Goal: Task Accomplishment & Management: Manage account settings

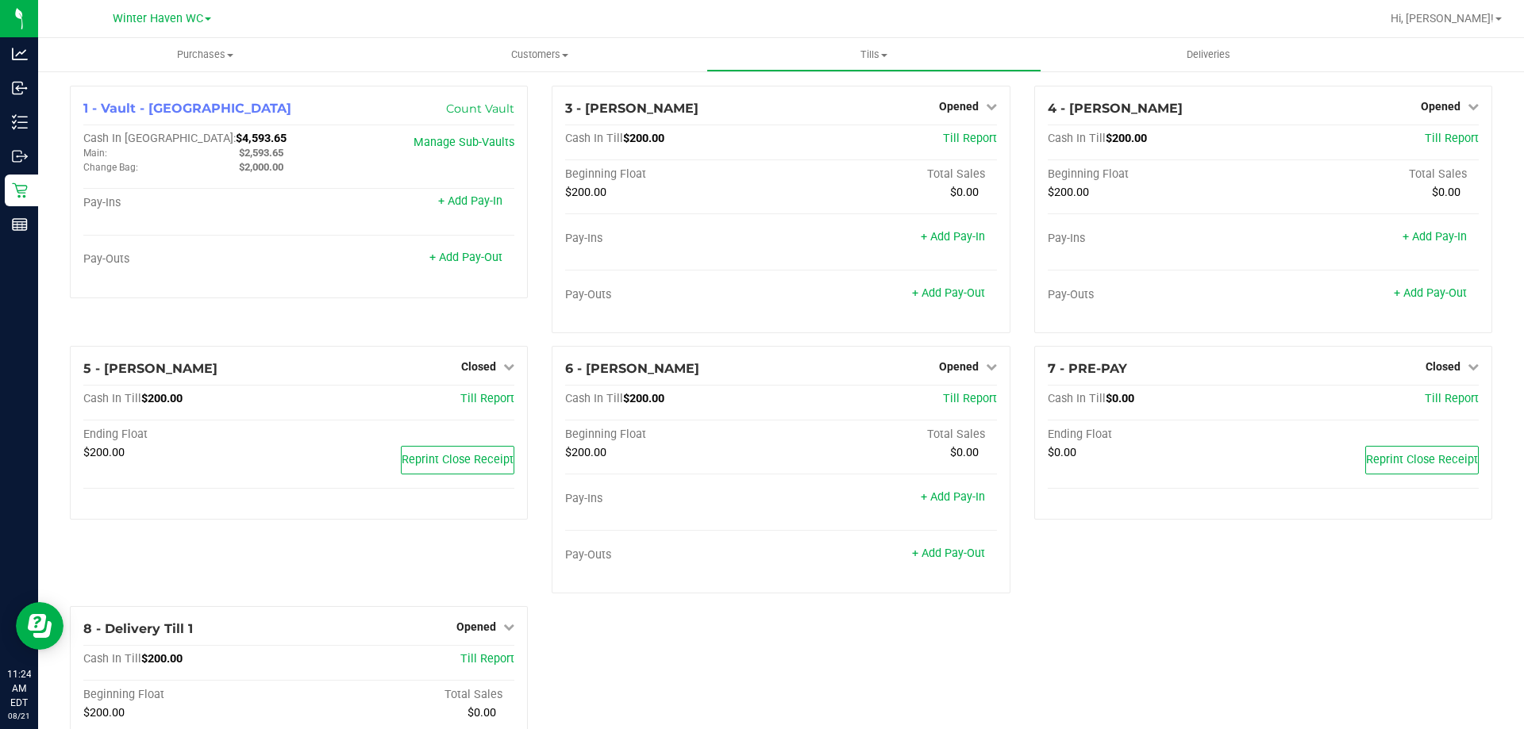
scroll to position [153, 0]
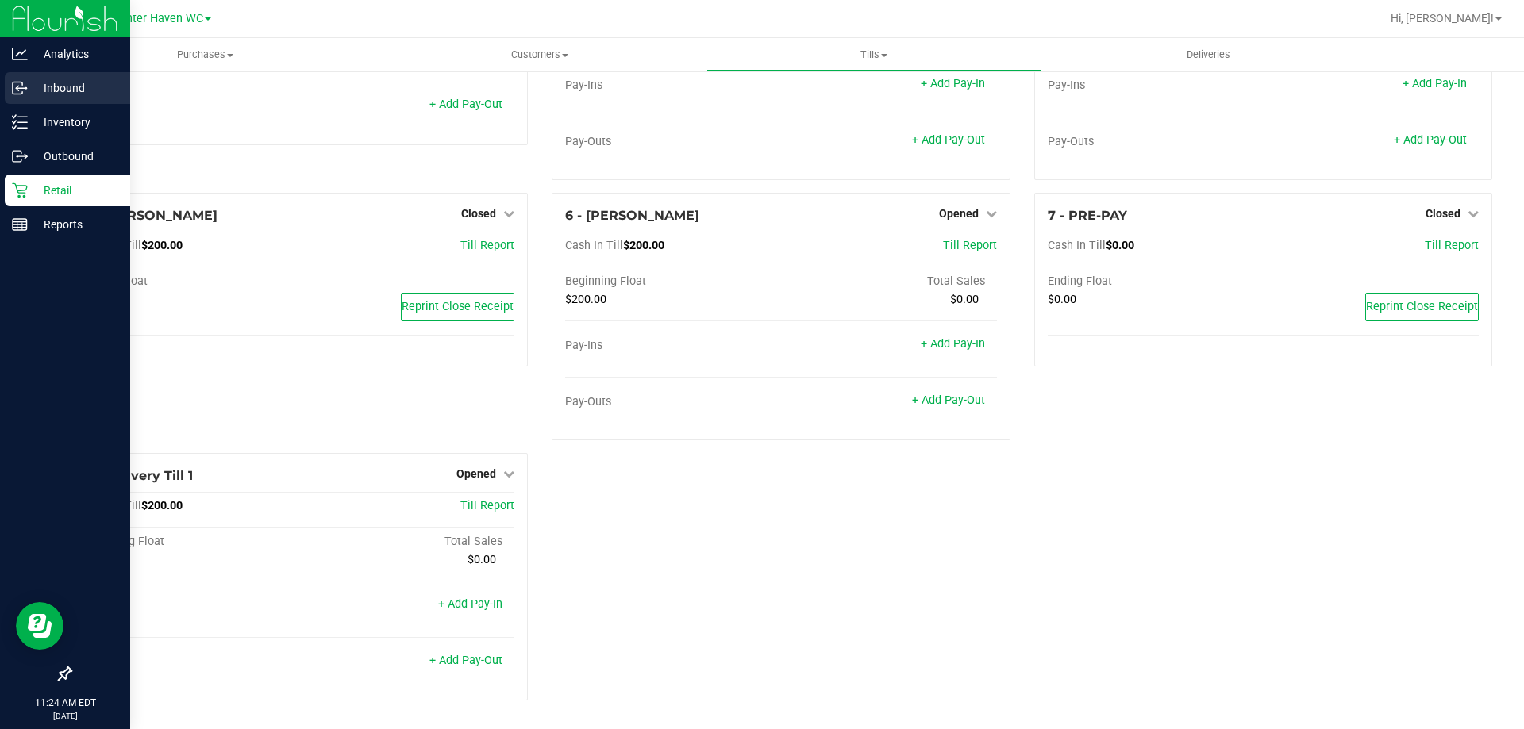
click at [16, 97] on div "Inbound" at bounding box center [67, 88] width 125 height 32
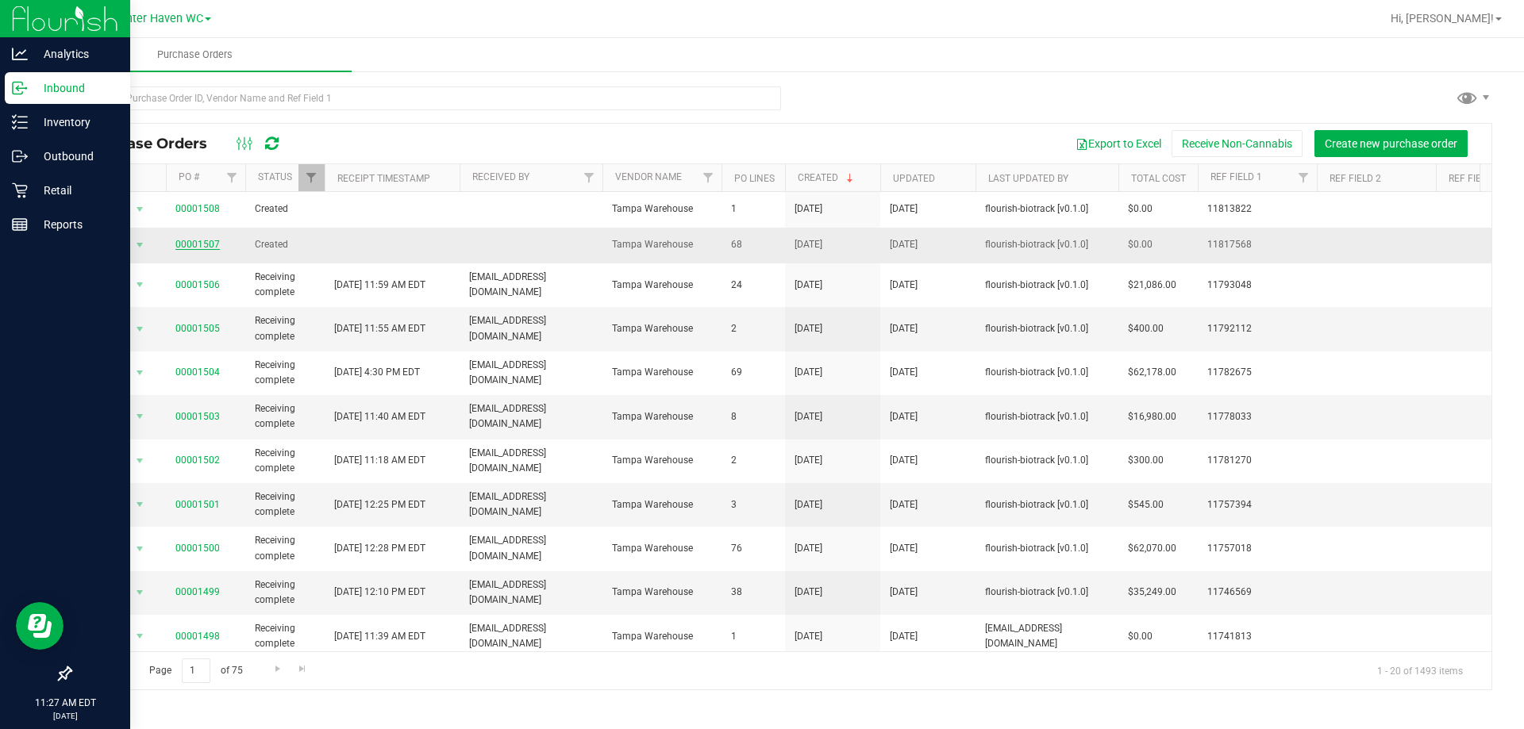
click at [205, 246] on link "00001507" at bounding box center [197, 244] width 44 height 11
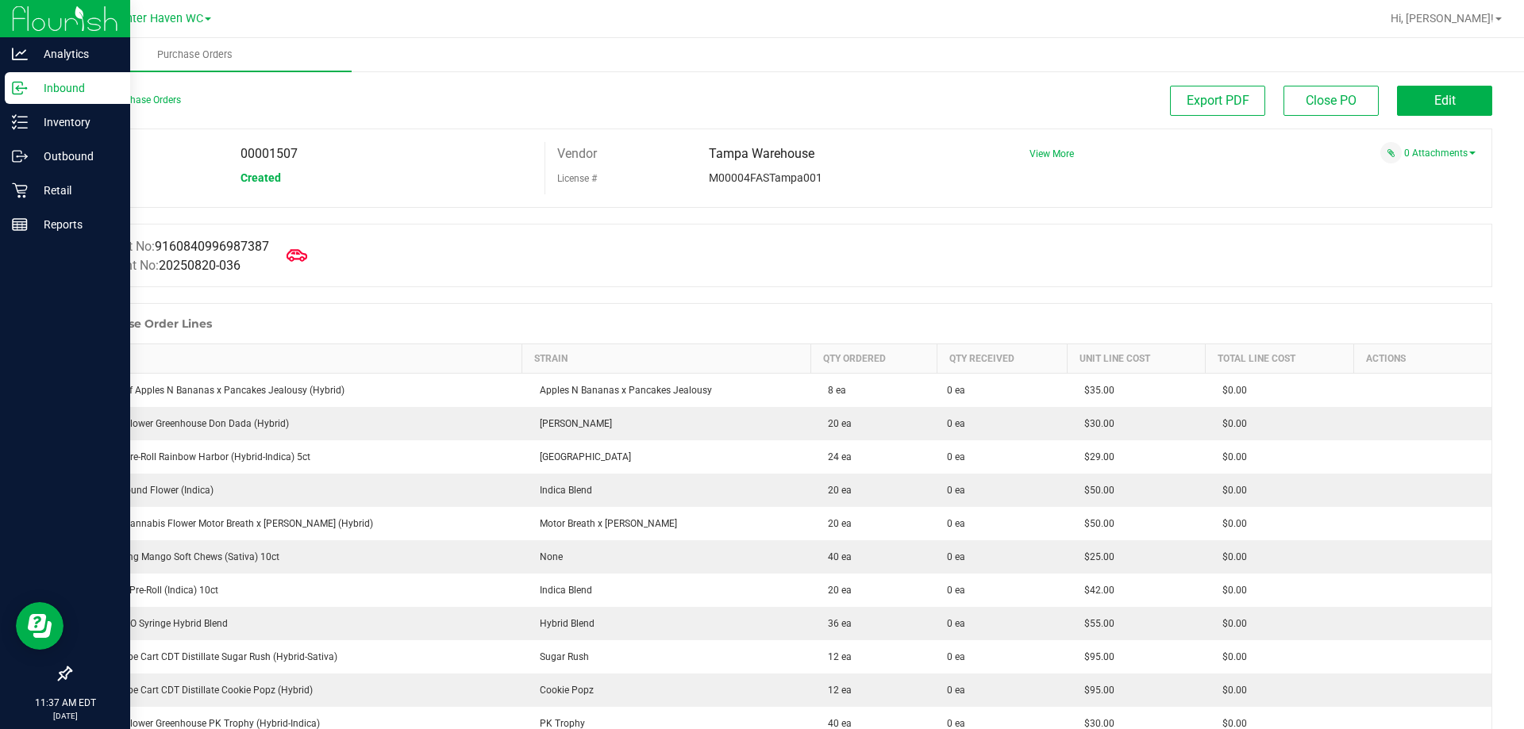
click at [305, 252] on icon at bounding box center [296, 255] width 21 height 21
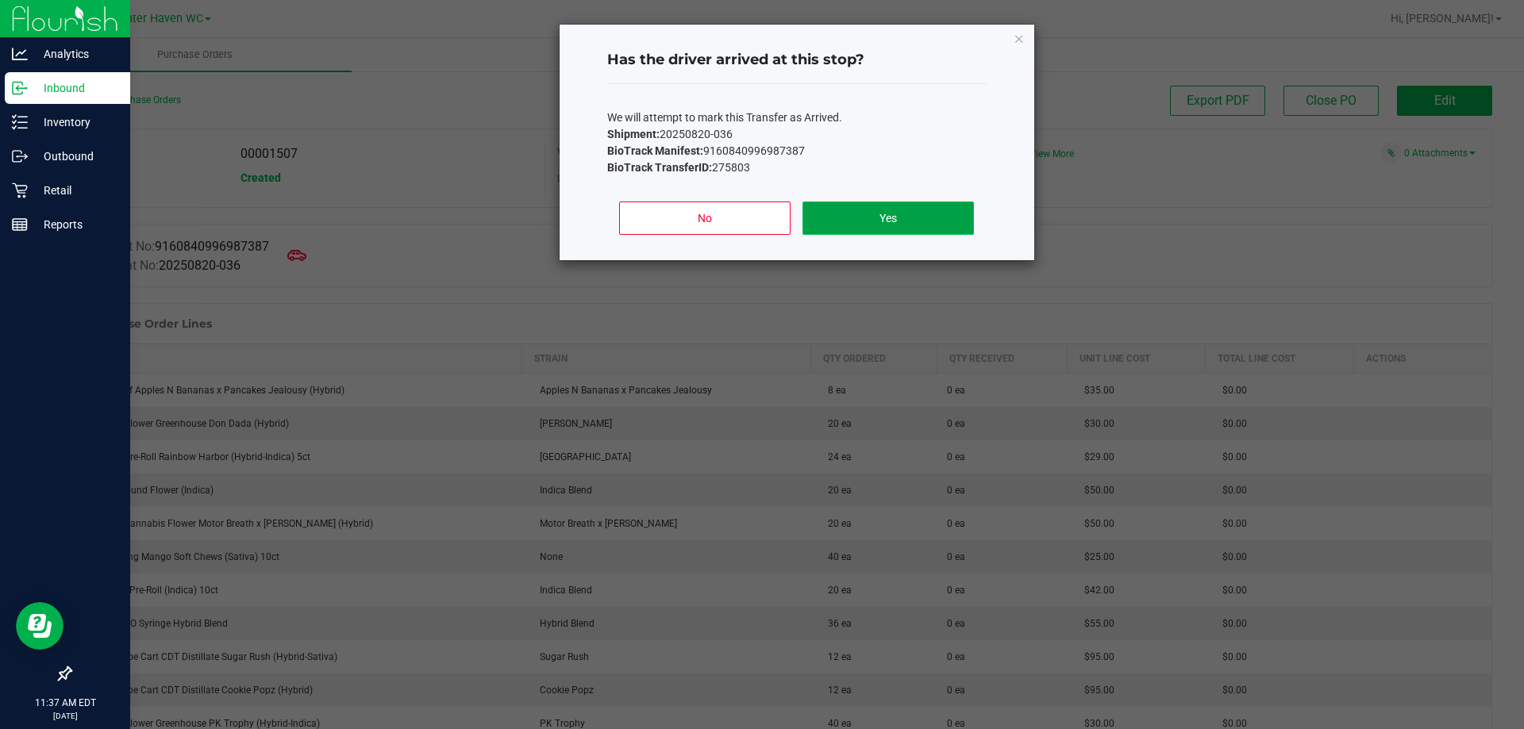
click at [907, 217] on button "Yes" at bounding box center [887, 218] width 171 height 33
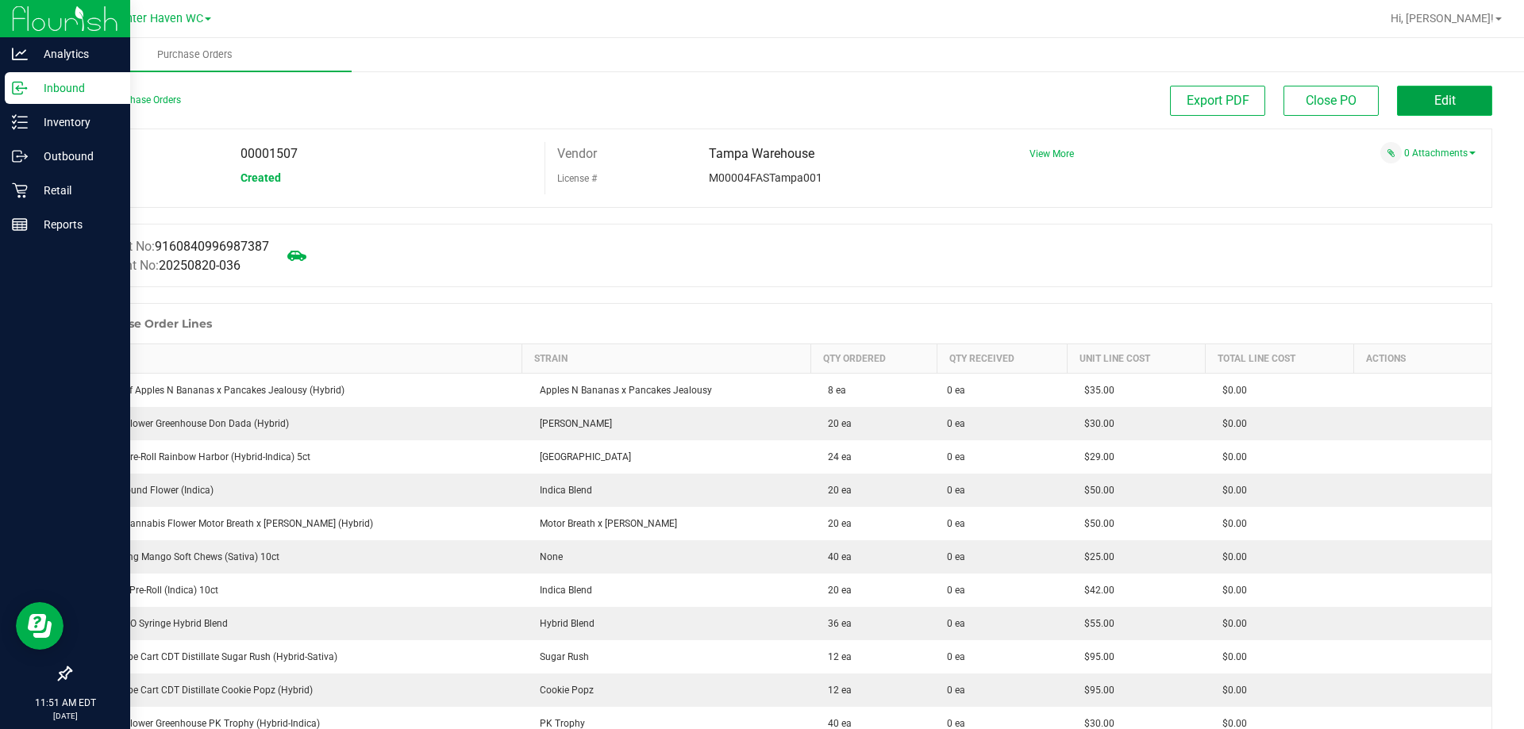
click at [1460, 93] on button "Edit" at bounding box center [1444, 101] width 95 height 30
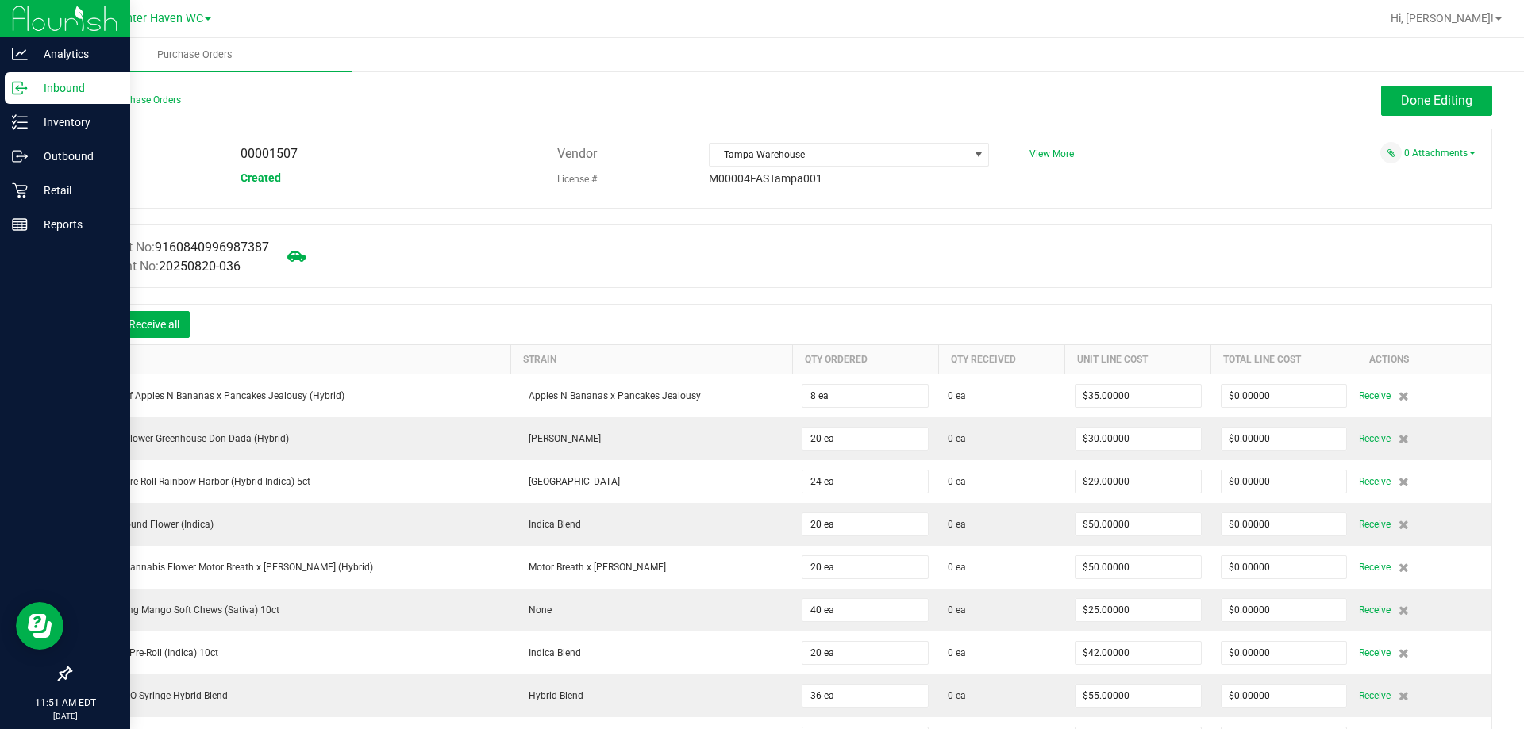
click at [91, 327] on icon at bounding box center [94, 326] width 16 height 16
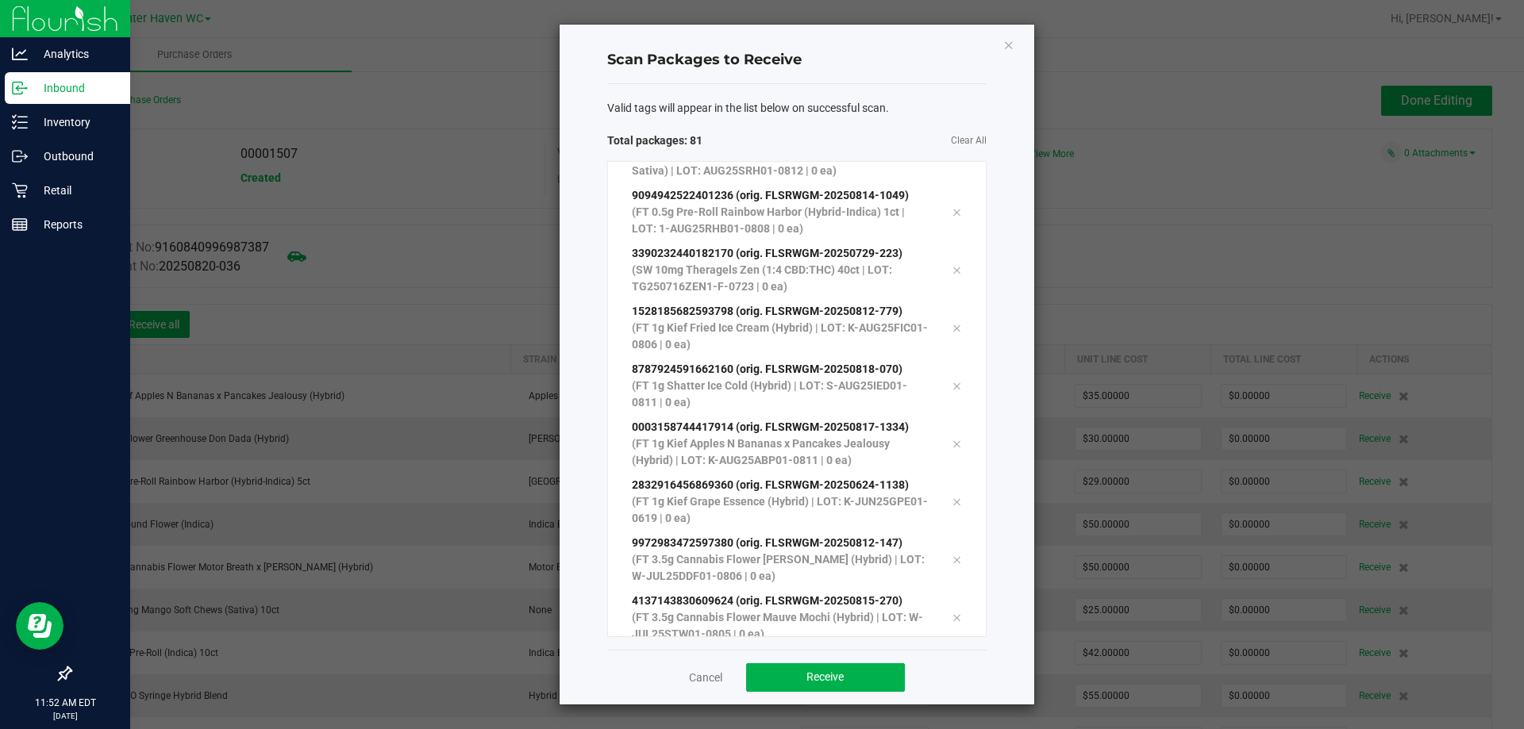
scroll to position [4257, 0]
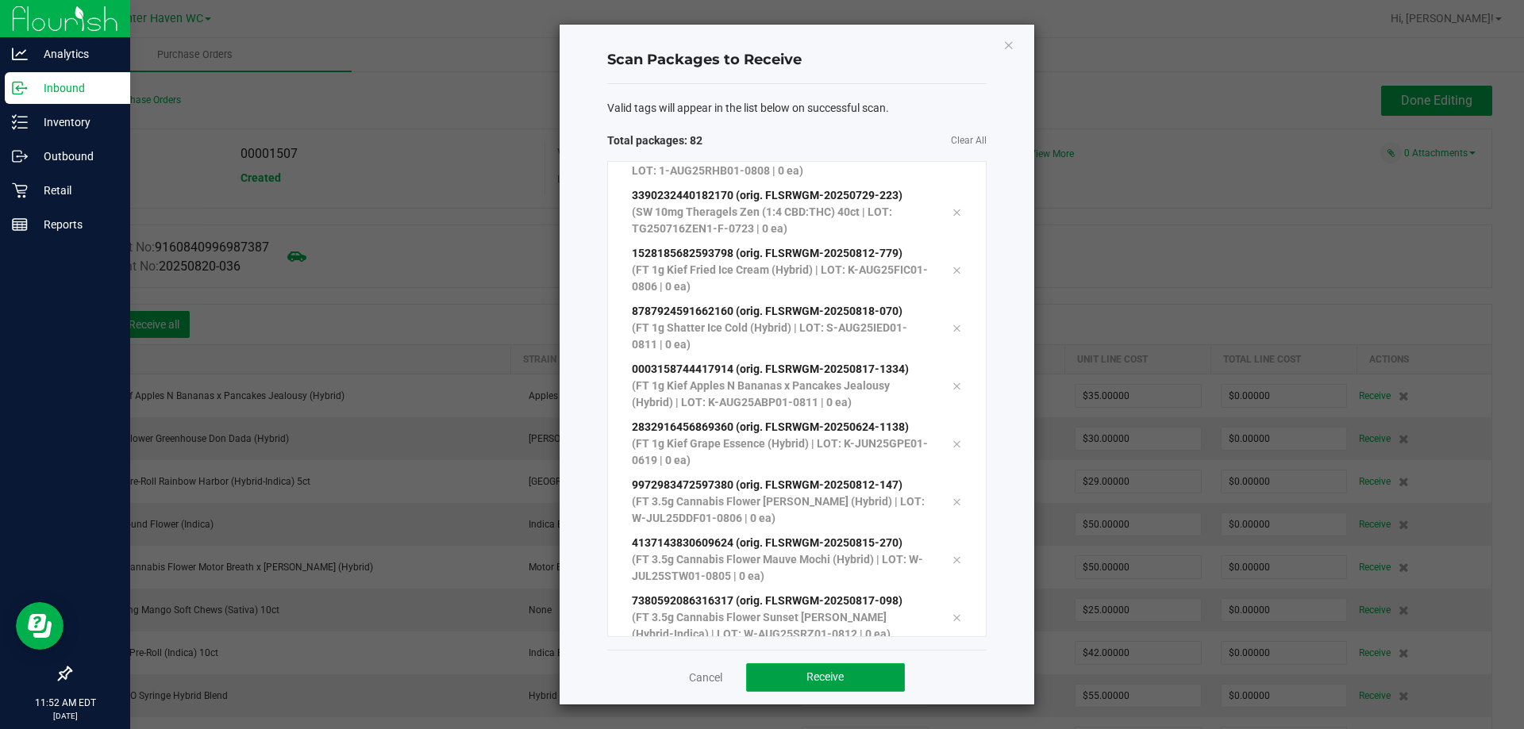
click at [813, 682] on span "Receive" at bounding box center [824, 677] width 37 height 13
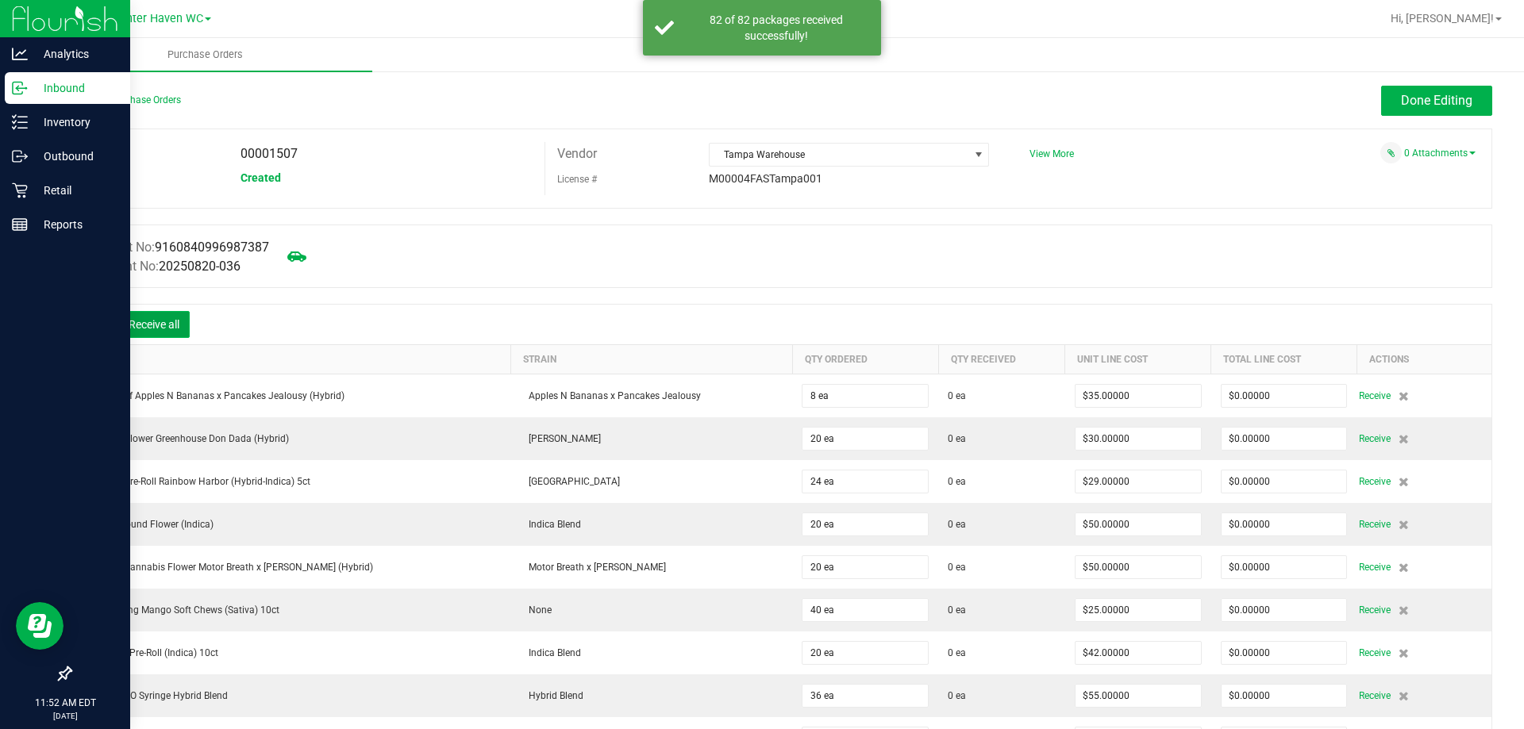
click at [160, 326] on button "Receive all" at bounding box center [153, 324] width 71 height 27
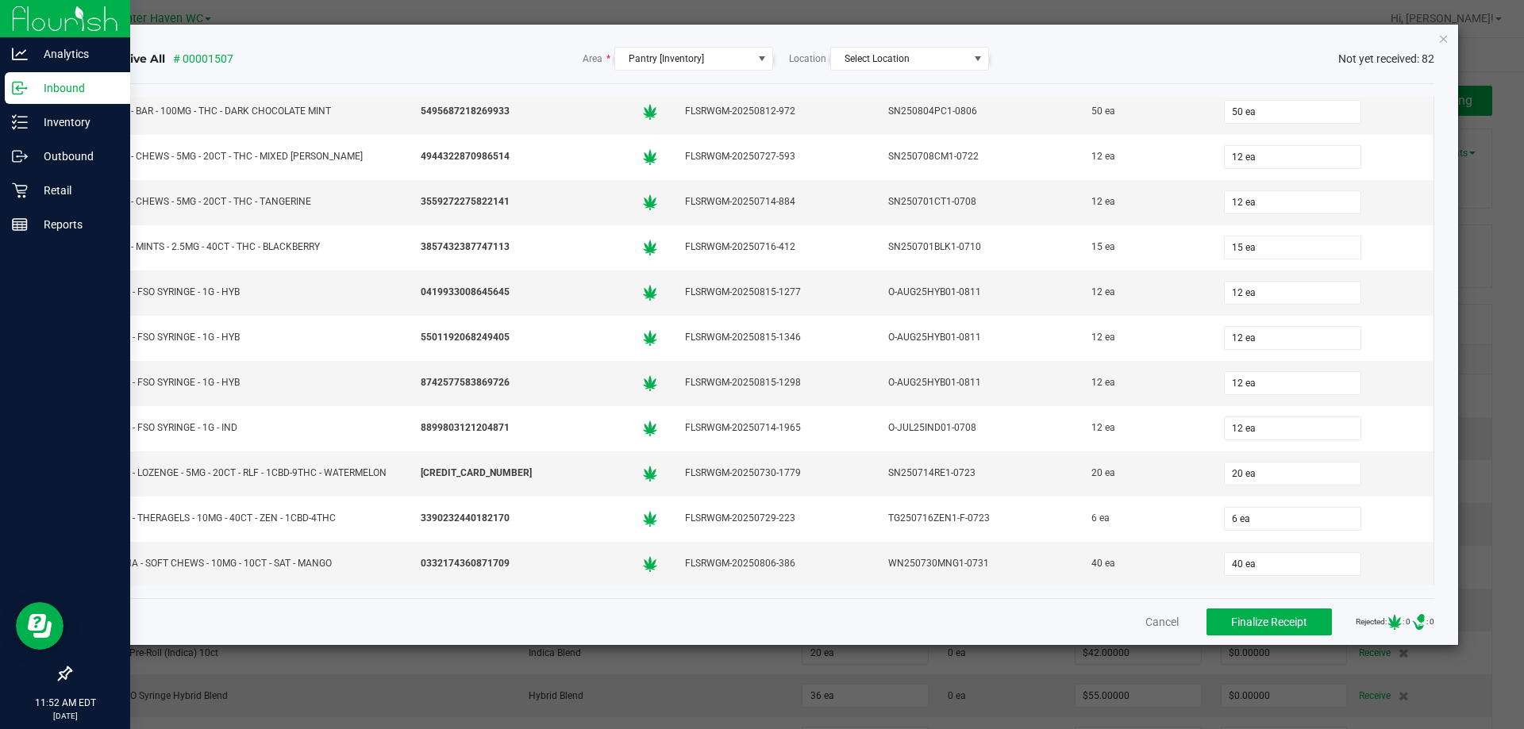
scroll to position [3256, 0]
click at [1263, 616] on span "Finalize Receipt" at bounding box center [1269, 622] width 76 height 13
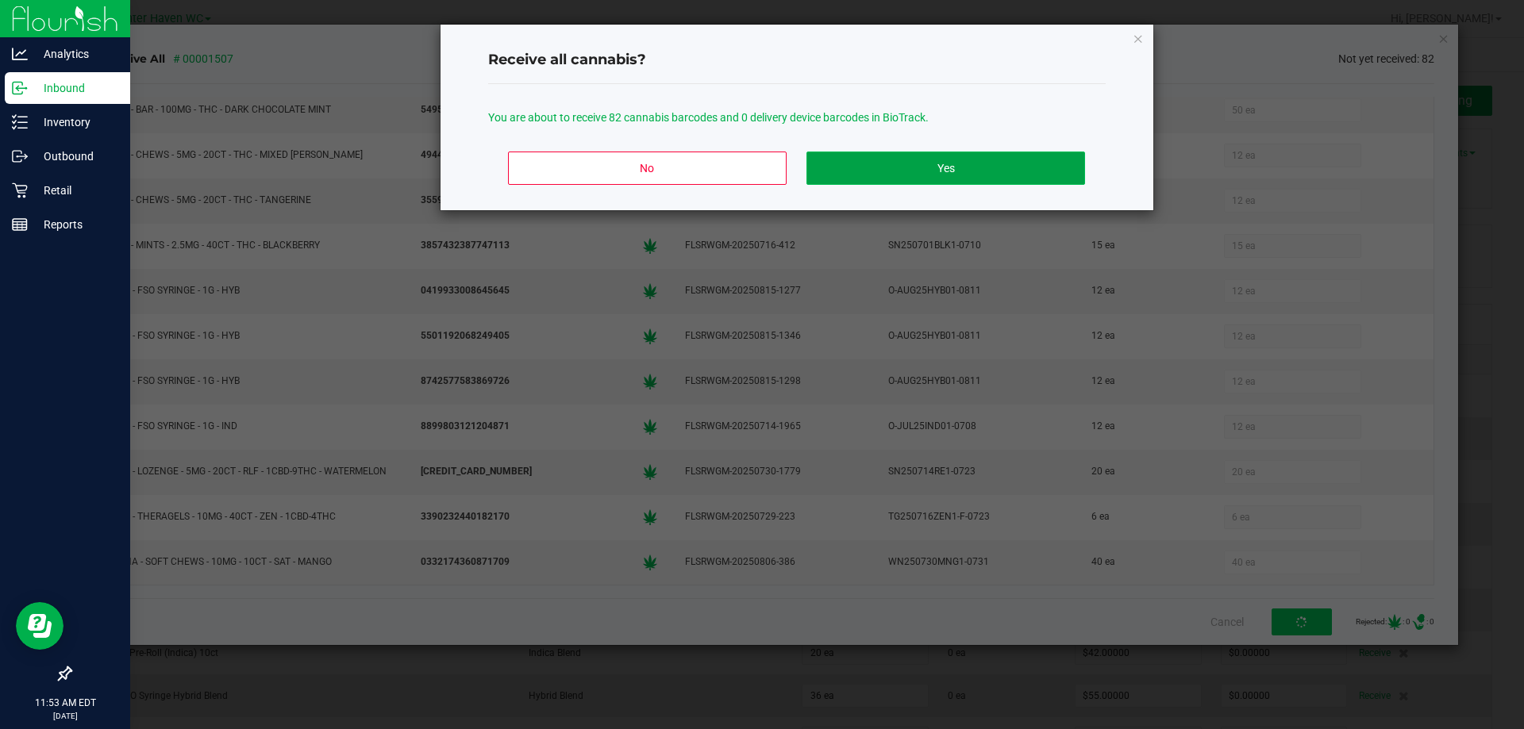
click at [924, 177] on button "Yes" at bounding box center [945, 168] width 278 height 33
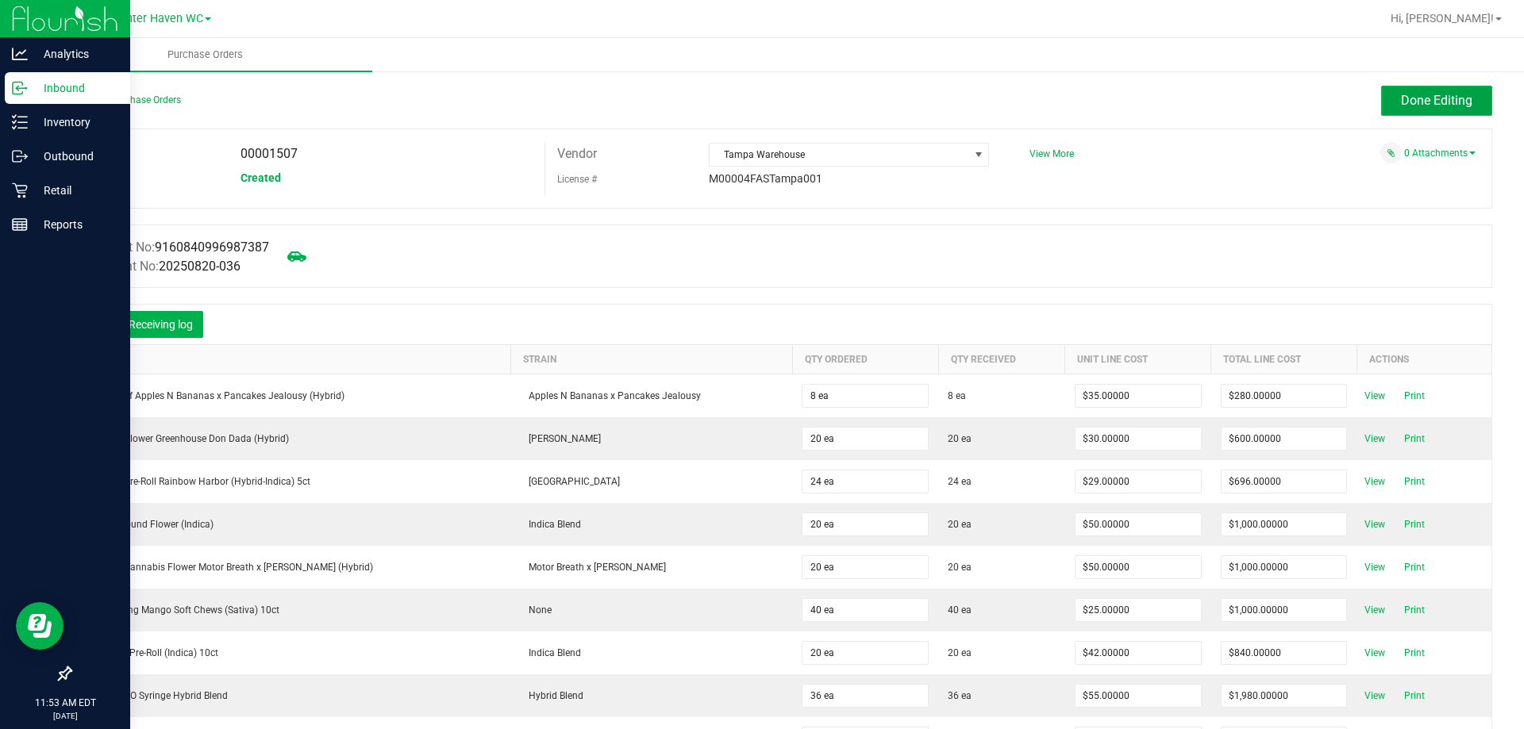
click at [1445, 104] on span "Done Editing" at bounding box center [1436, 100] width 71 height 15
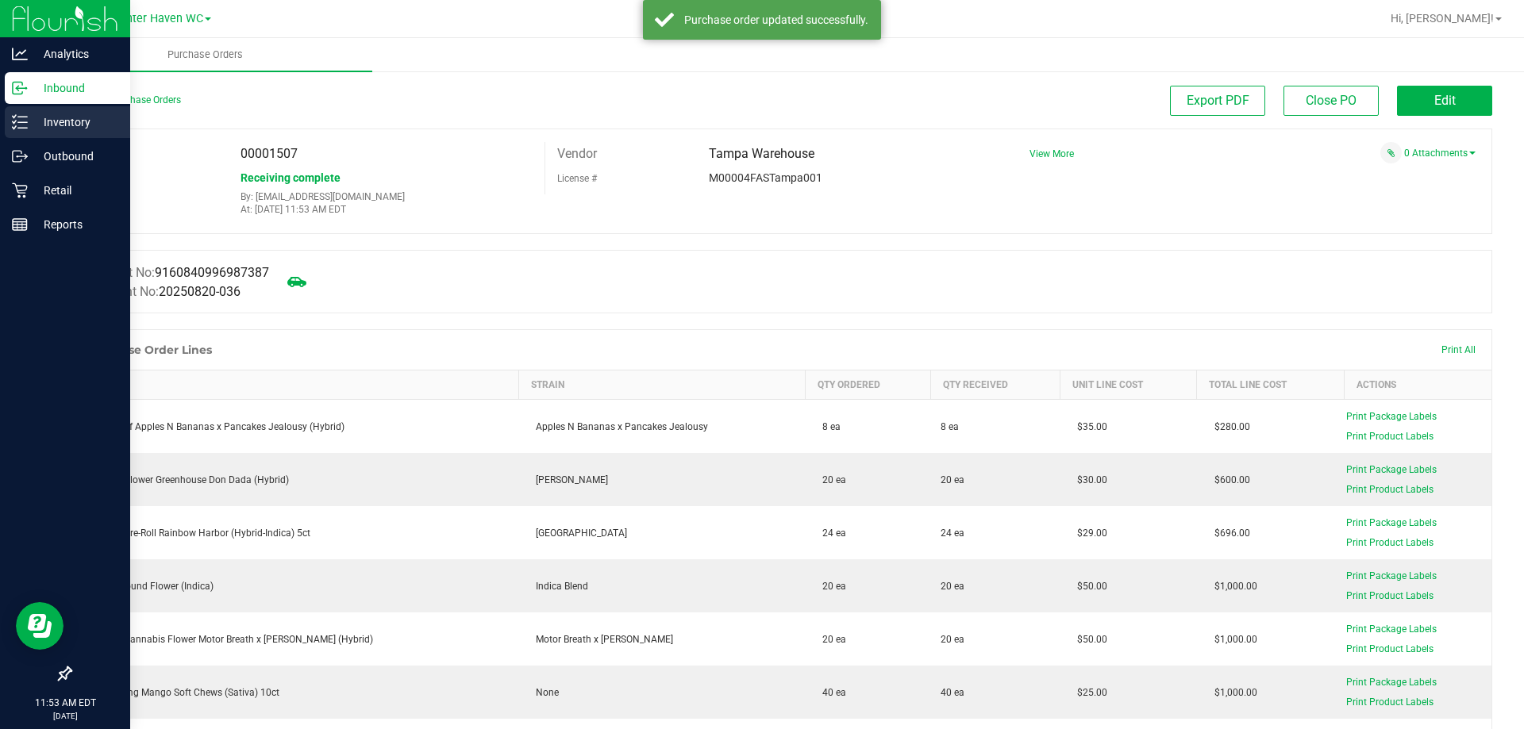
click at [54, 116] on p "Inventory" at bounding box center [75, 122] width 95 height 19
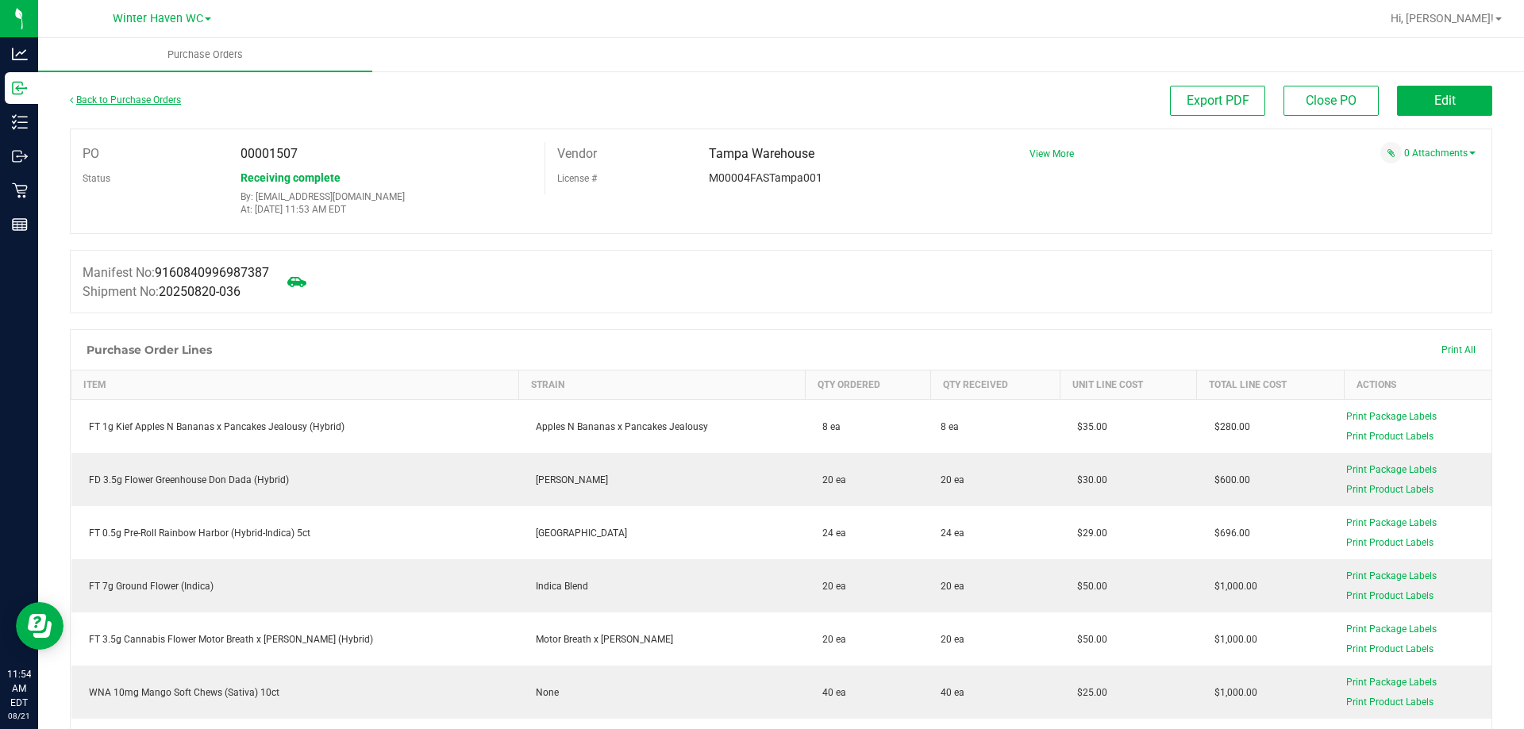
click at [132, 103] on link "Back to Purchase Orders" at bounding box center [125, 99] width 111 height 11
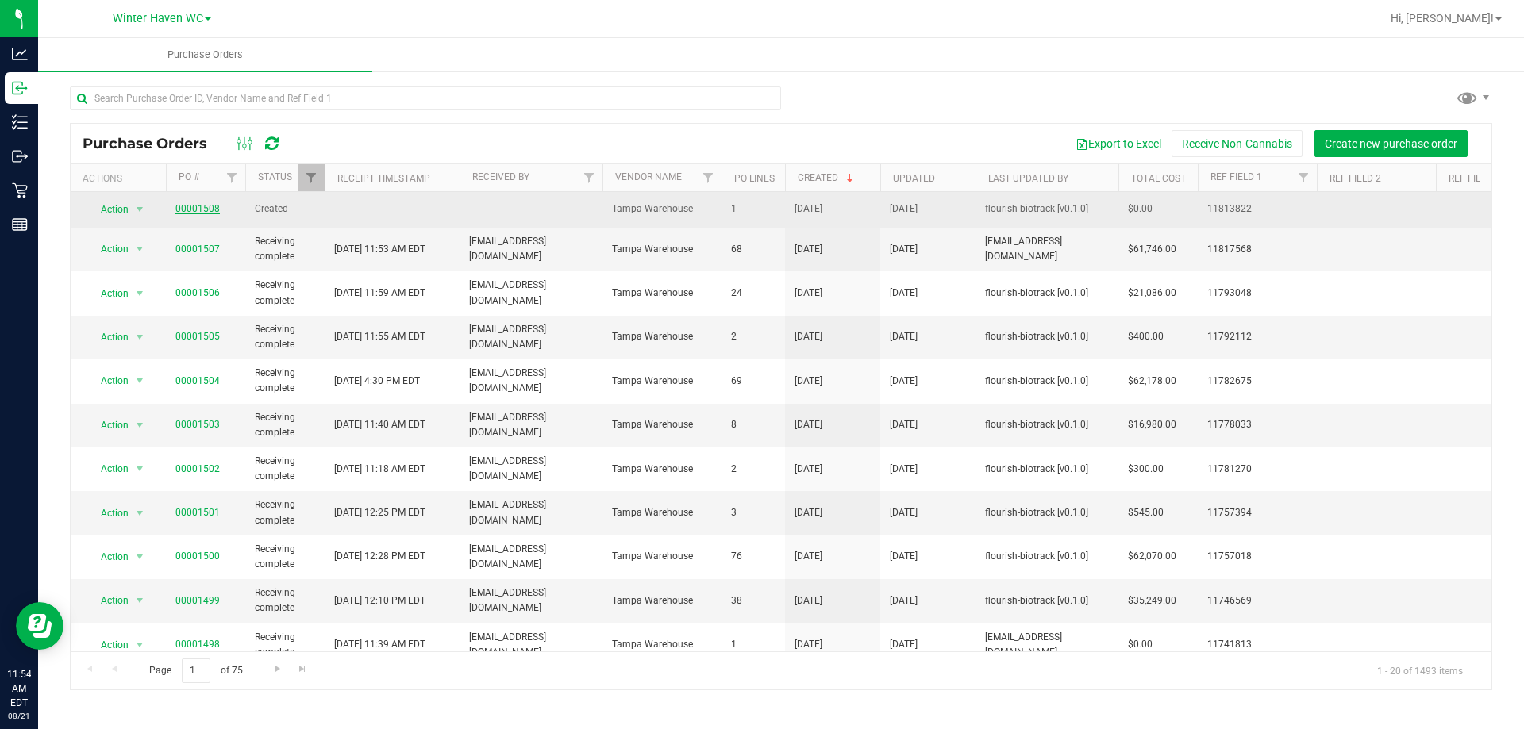
click at [198, 211] on link "00001508" at bounding box center [197, 208] width 44 height 11
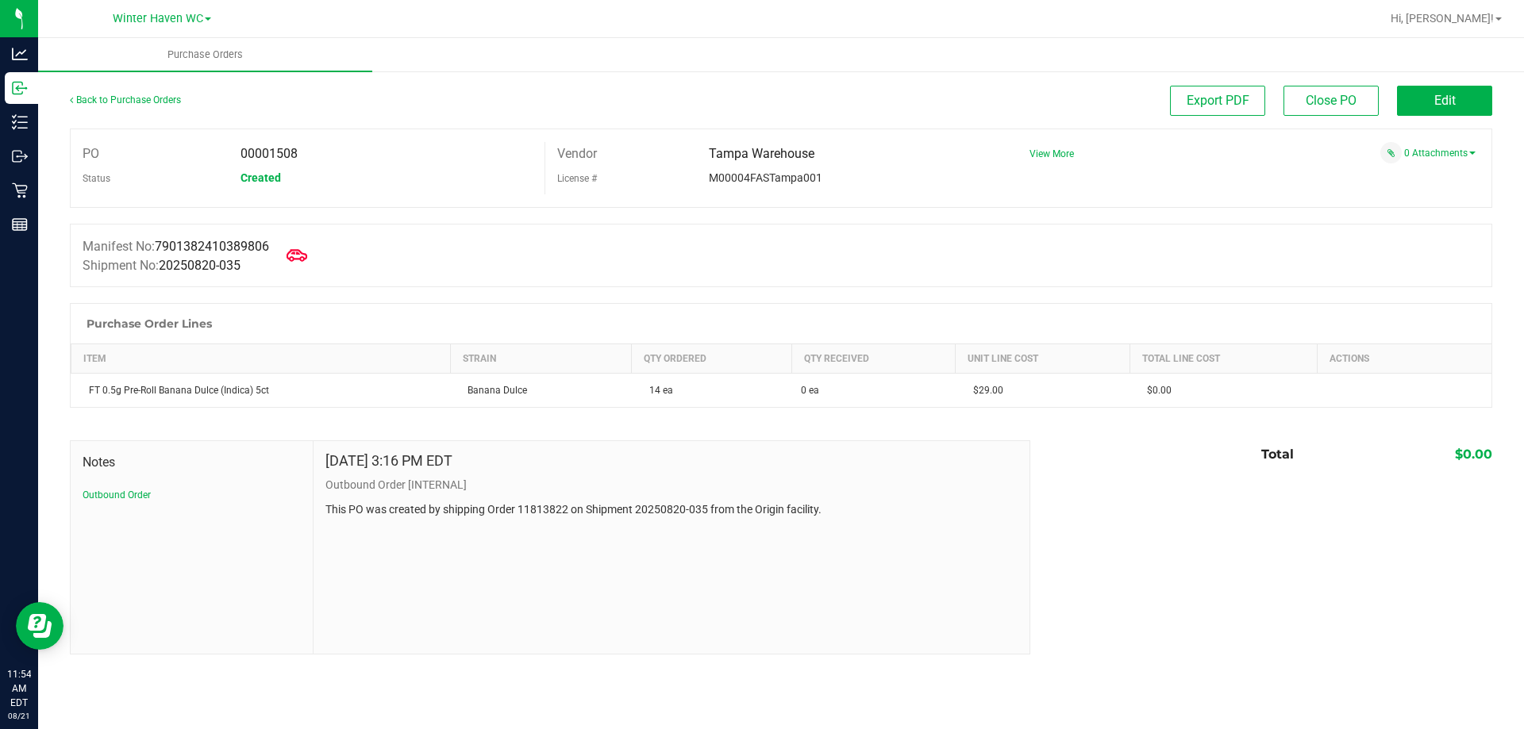
click at [307, 251] on icon at bounding box center [296, 255] width 21 height 21
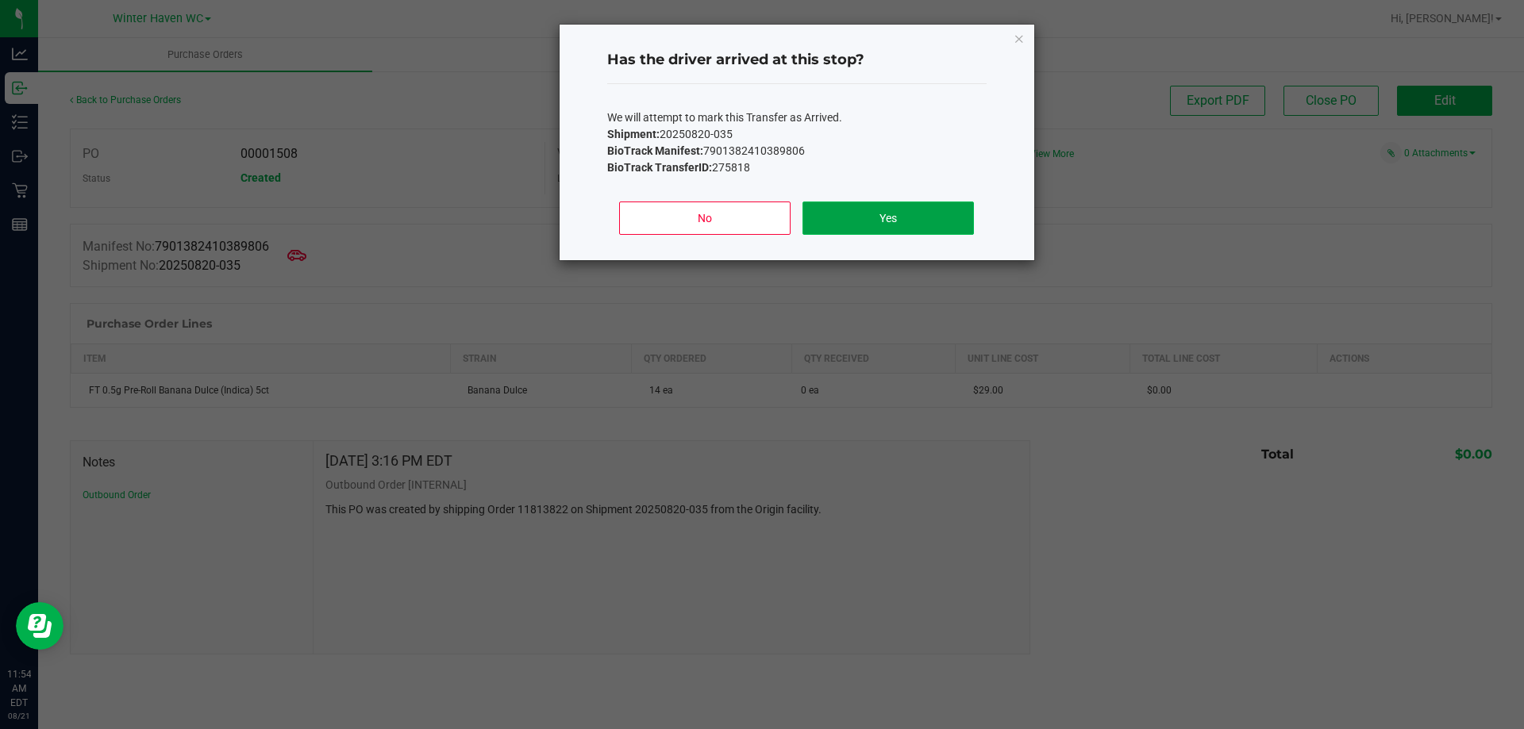
click at [871, 220] on button "Yes" at bounding box center [887, 218] width 171 height 33
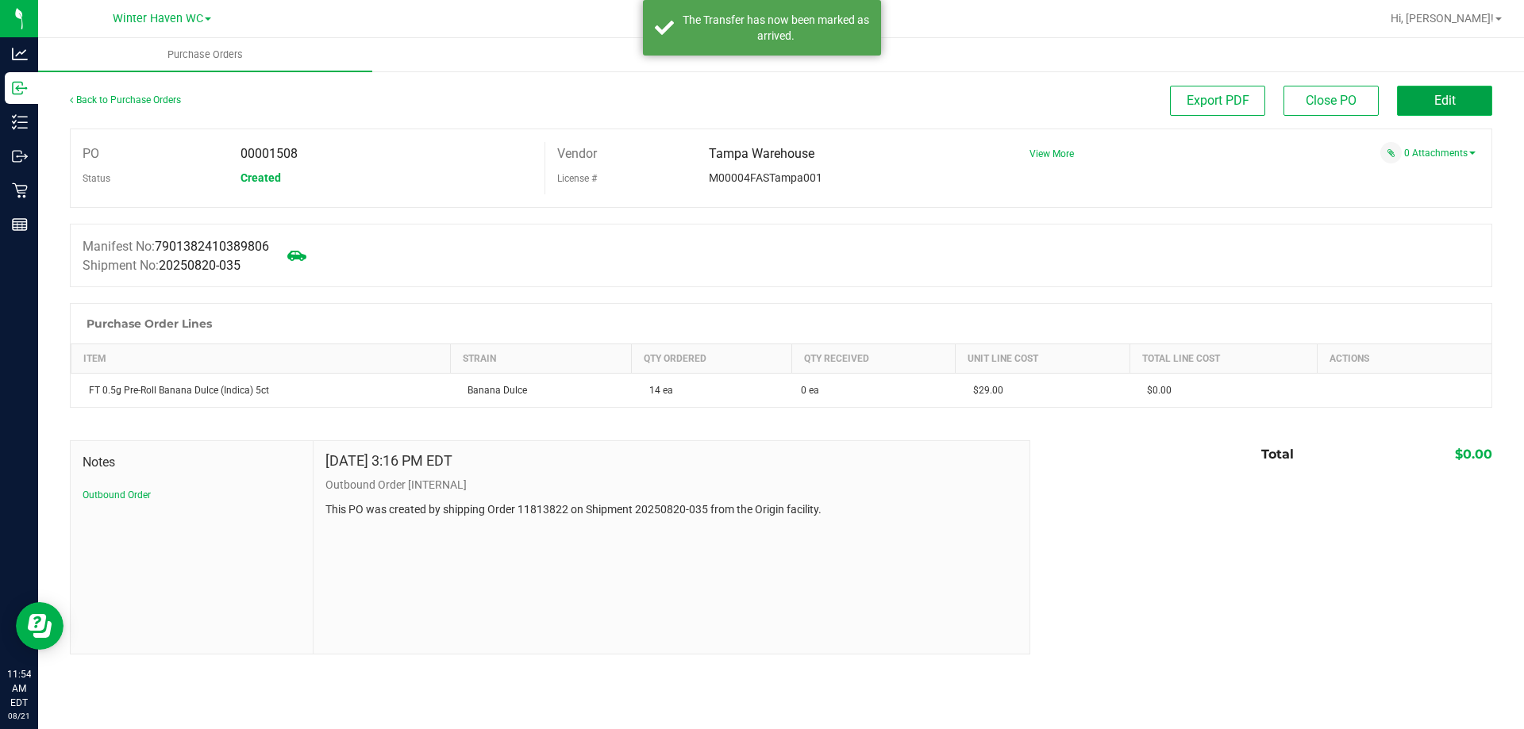
click at [1448, 99] on span "Edit" at bounding box center [1444, 100] width 21 height 15
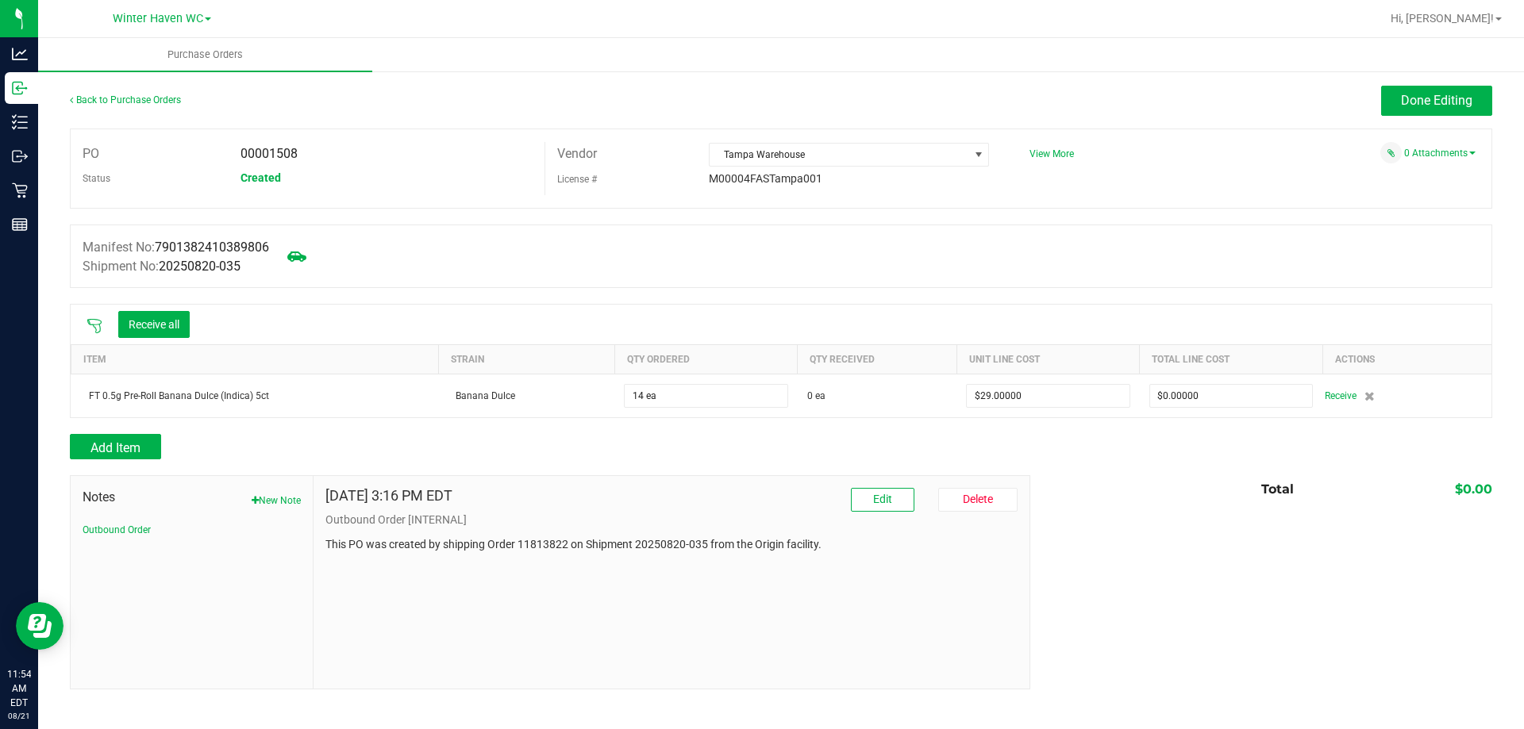
click at [98, 319] on icon at bounding box center [94, 326] width 14 height 14
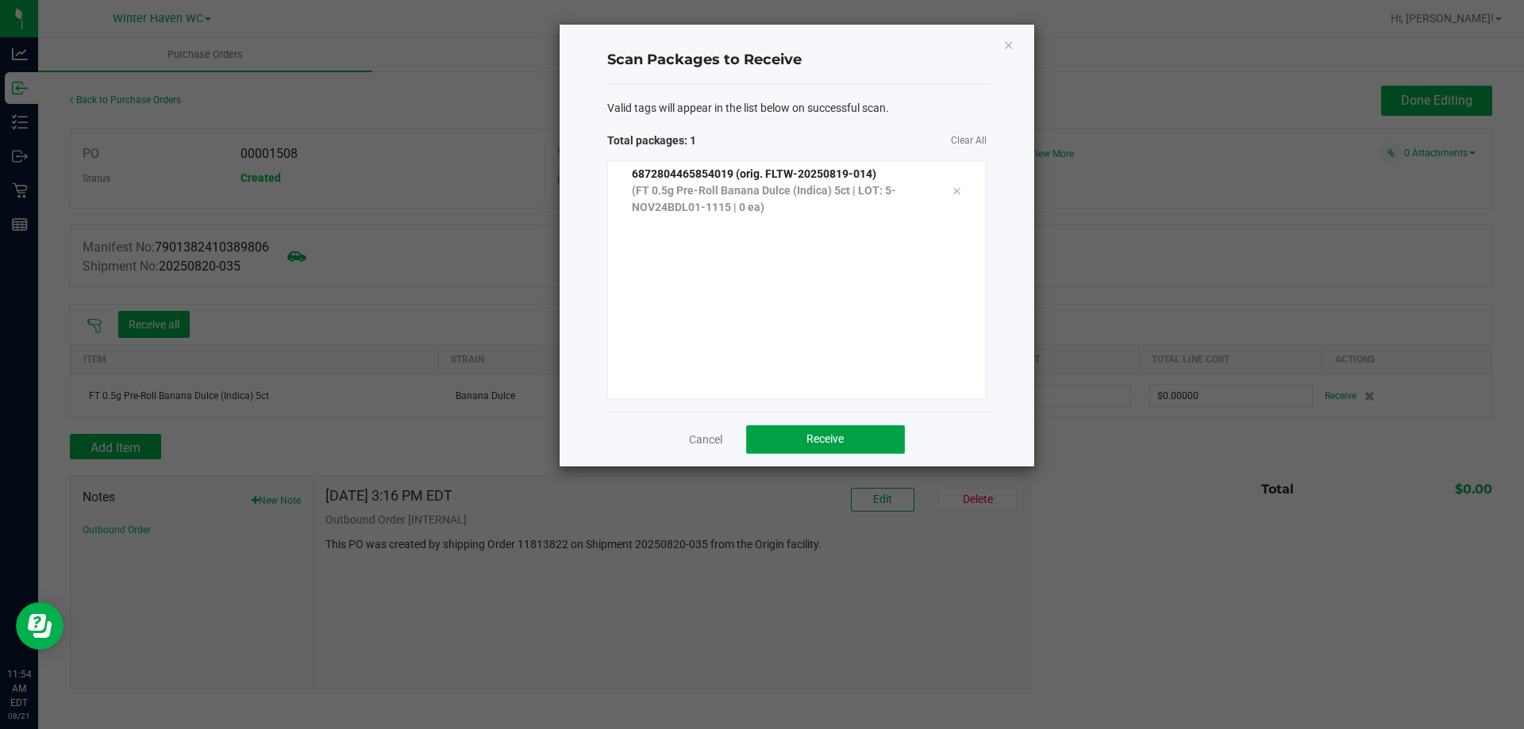
click at [832, 444] on span "Receive" at bounding box center [824, 438] width 37 height 13
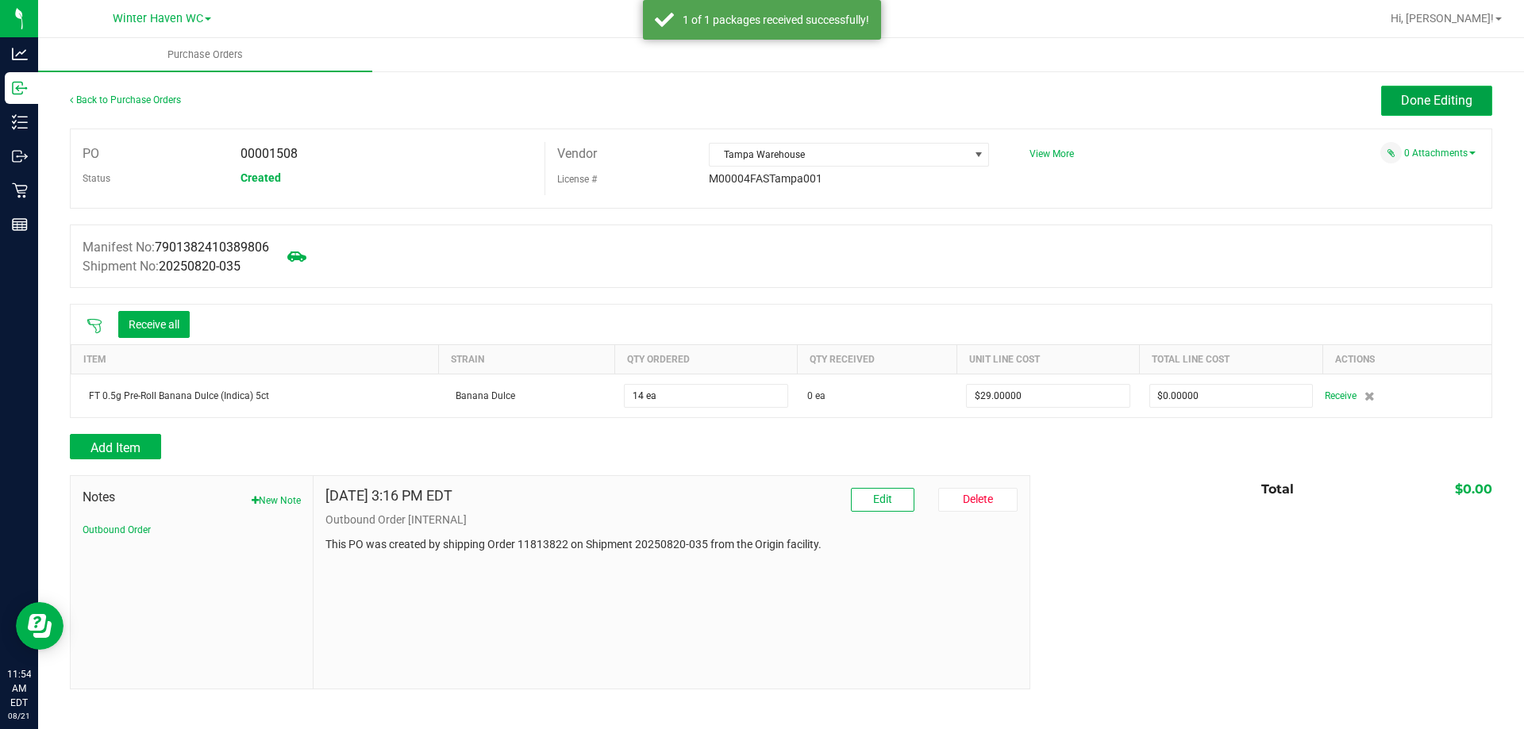
click at [1435, 102] on span "Done Editing" at bounding box center [1436, 100] width 71 height 15
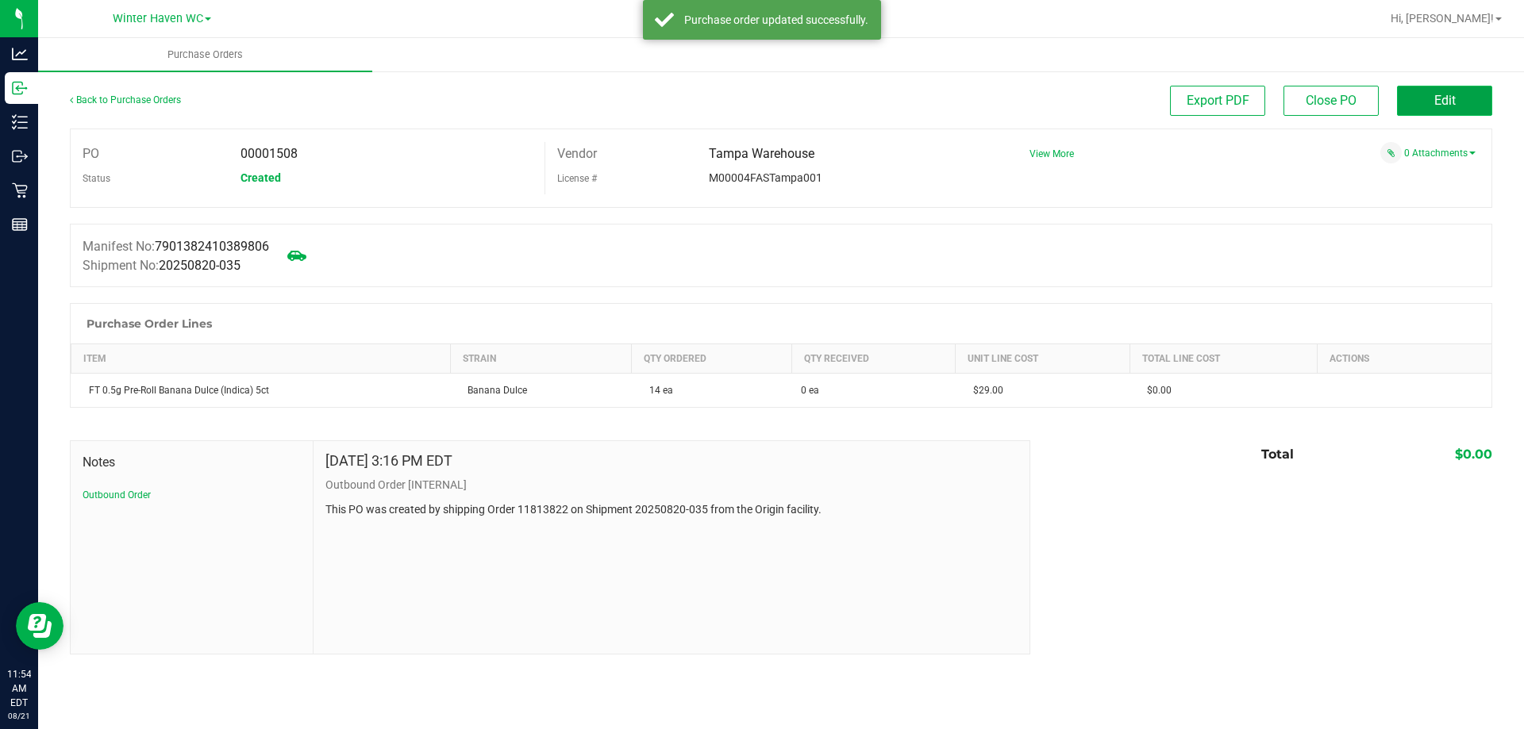
click at [1462, 99] on button "Edit" at bounding box center [1444, 101] width 95 height 30
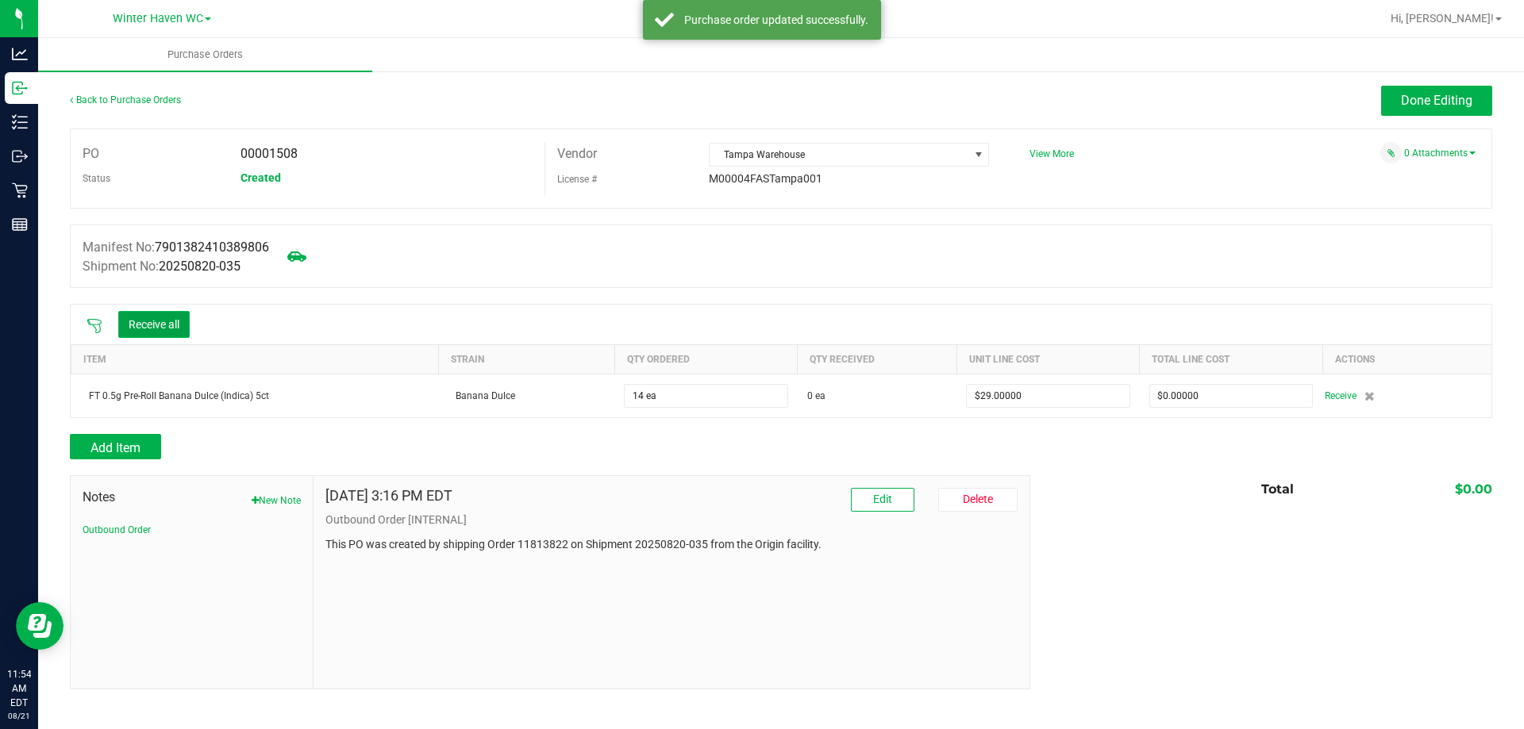
click at [167, 324] on button "Receive all" at bounding box center [153, 324] width 71 height 27
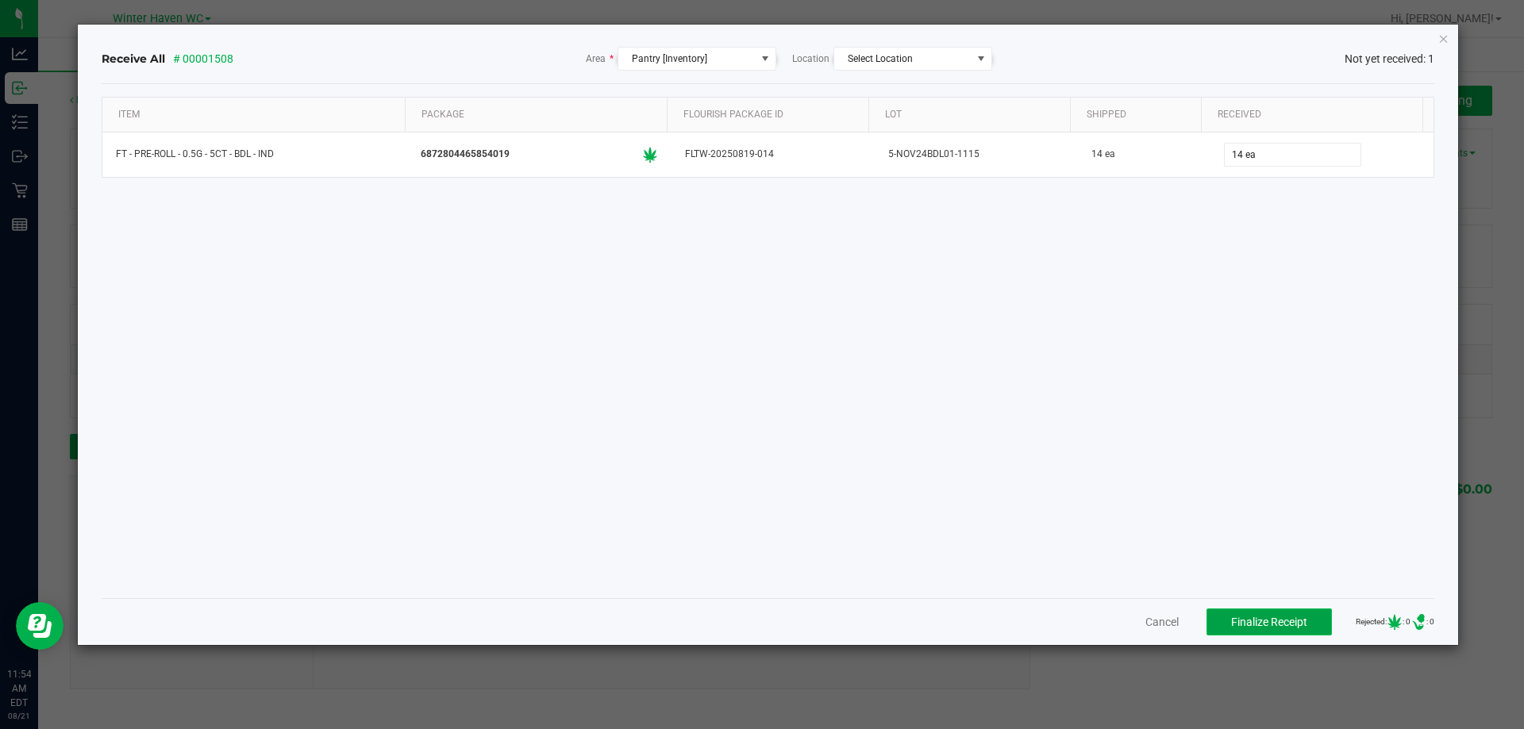
click at [1274, 630] on button "Finalize Receipt" at bounding box center [1268, 622] width 125 height 27
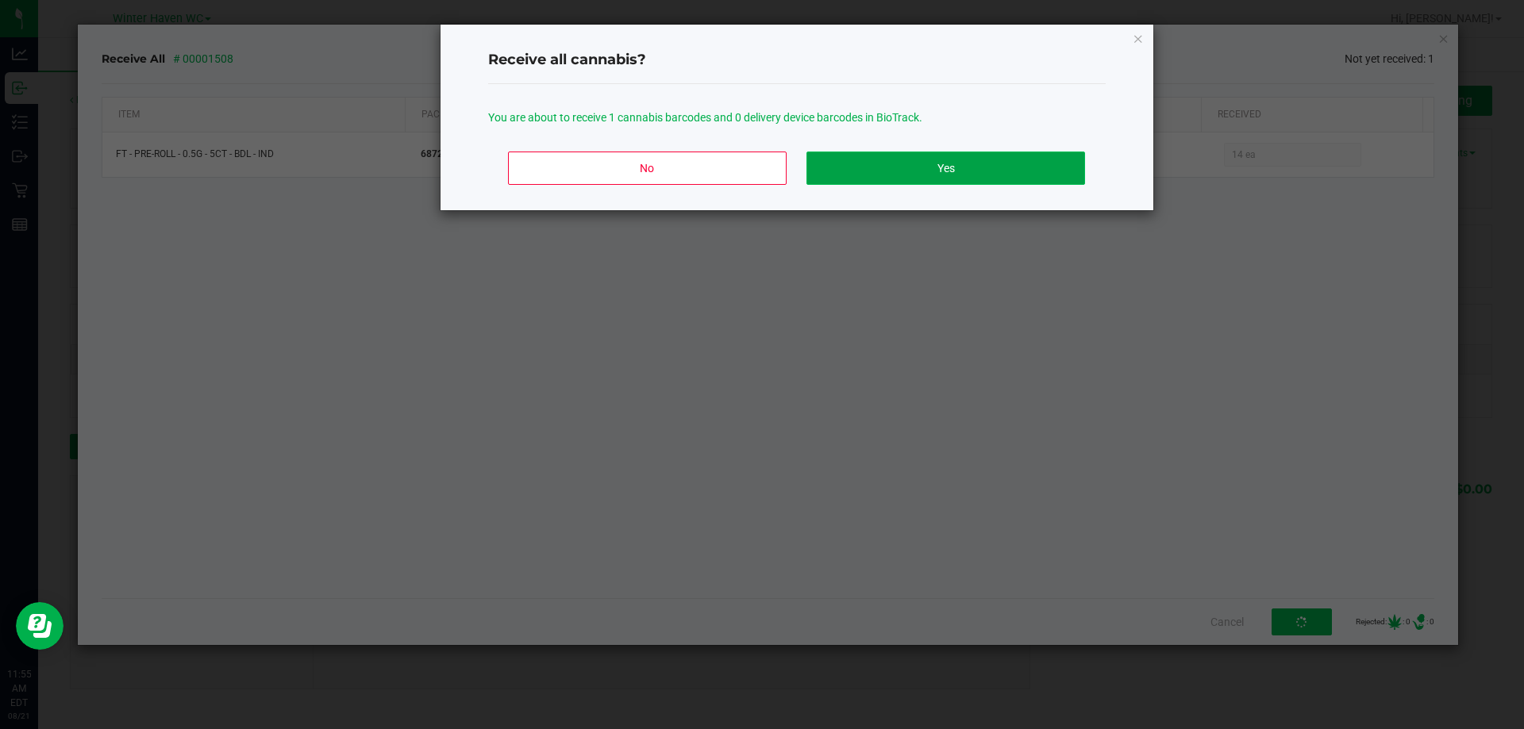
click at [903, 153] on button "Yes" at bounding box center [945, 168] width 278 height 33
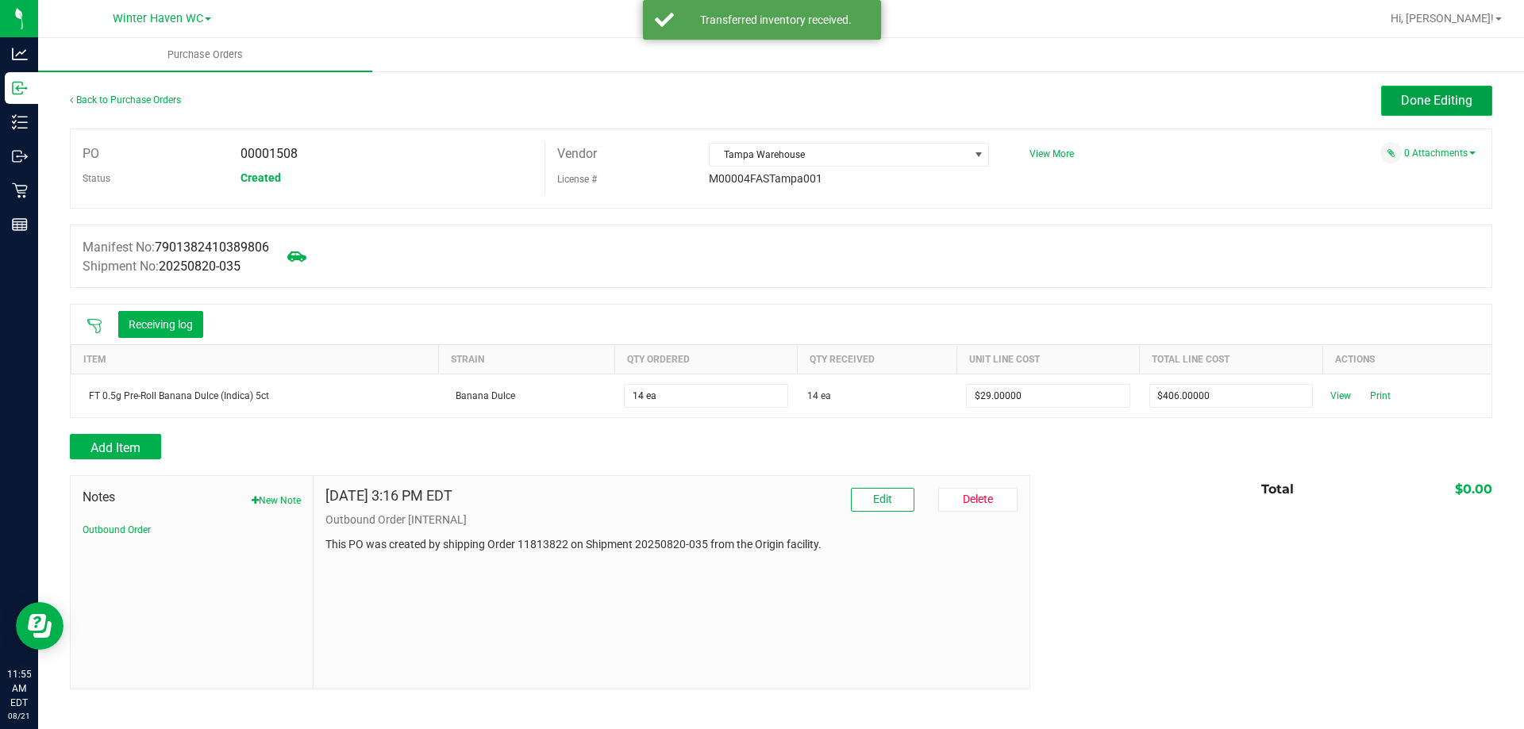
click at [1441, 106] on span "Done Editing" at bounding box center [1436, 100] width 71 height 15
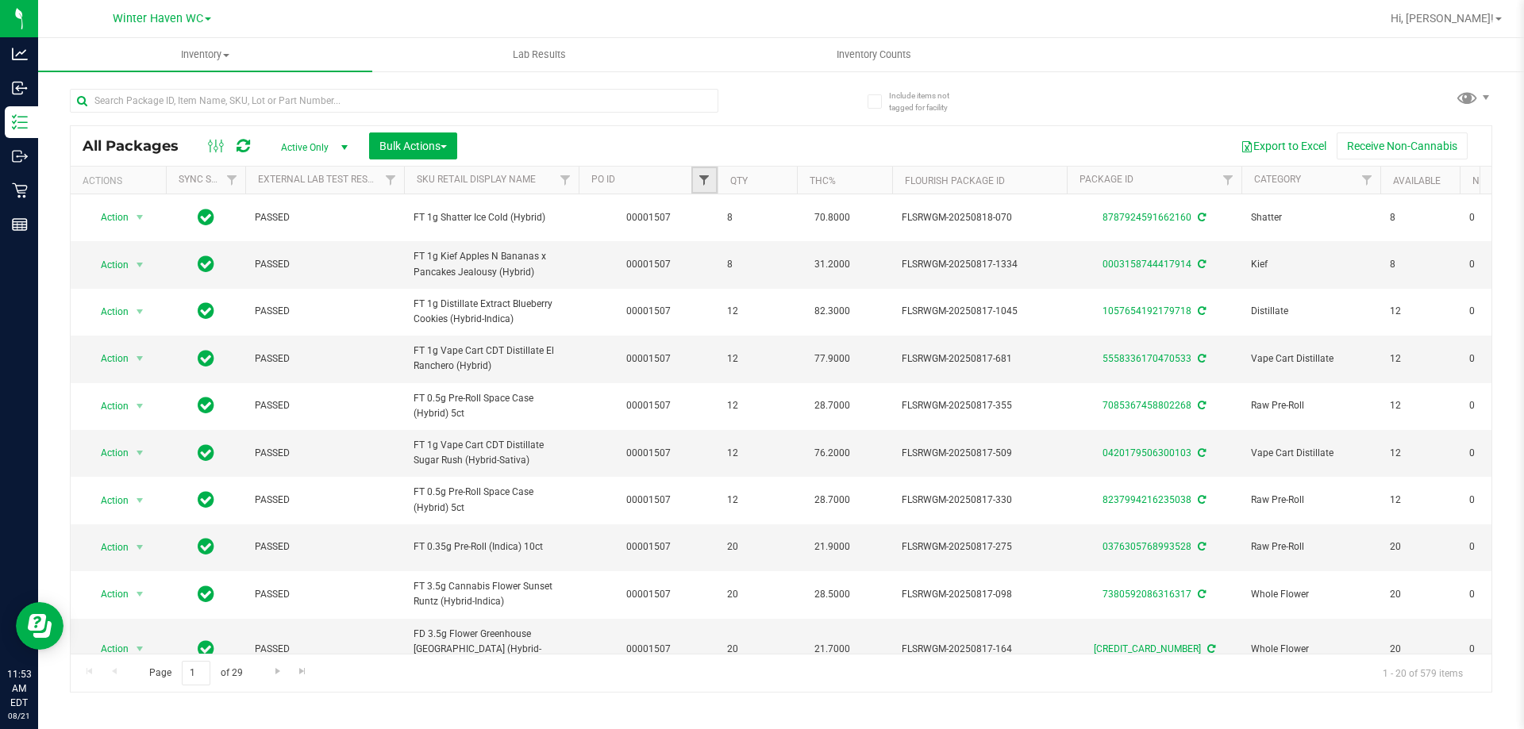
click at [703, 181] on span "Filter" at bounding box center [704, 180] width 13 height 13
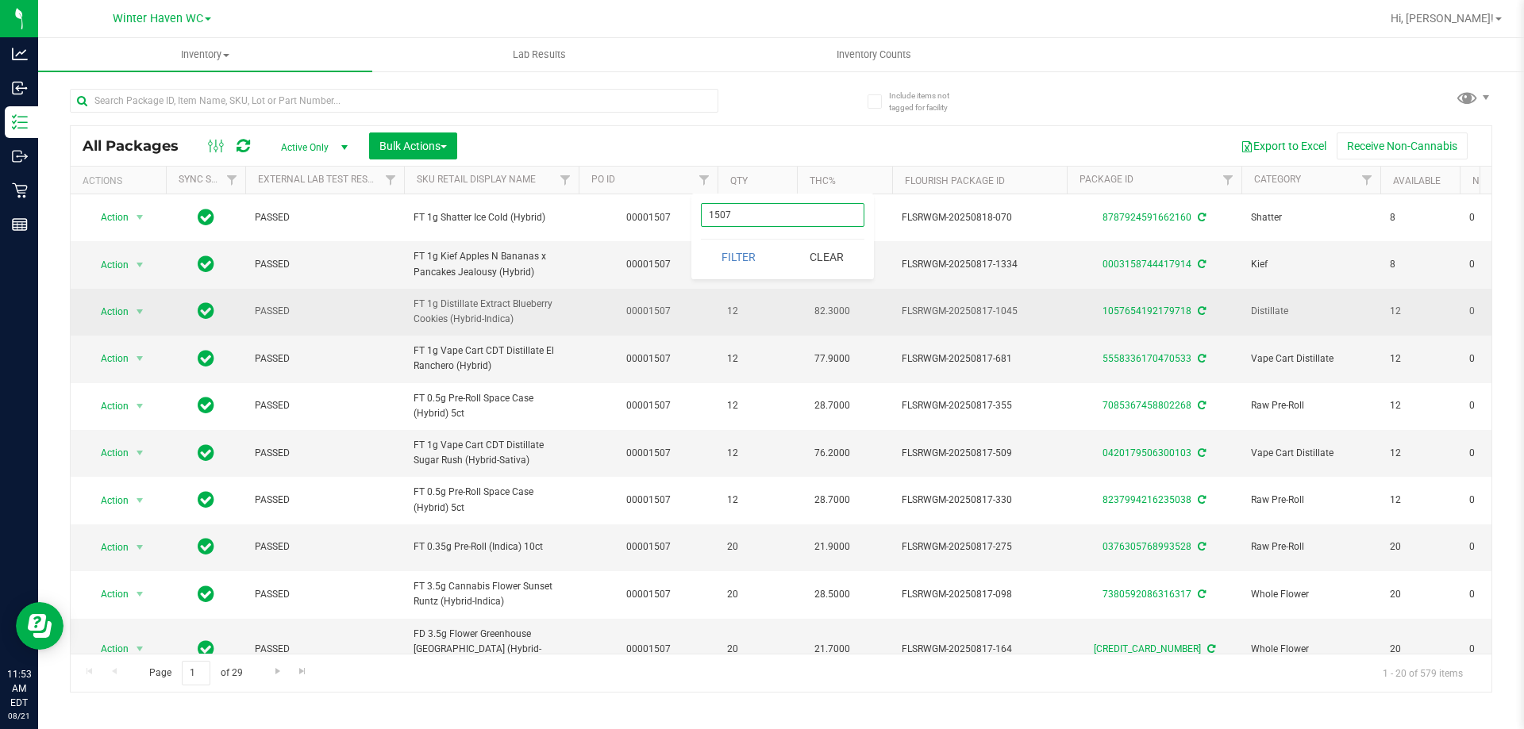
type input "1507"
click at [701, 240] on button "Filter" at bounding box center [739, 257] width 76 height 35
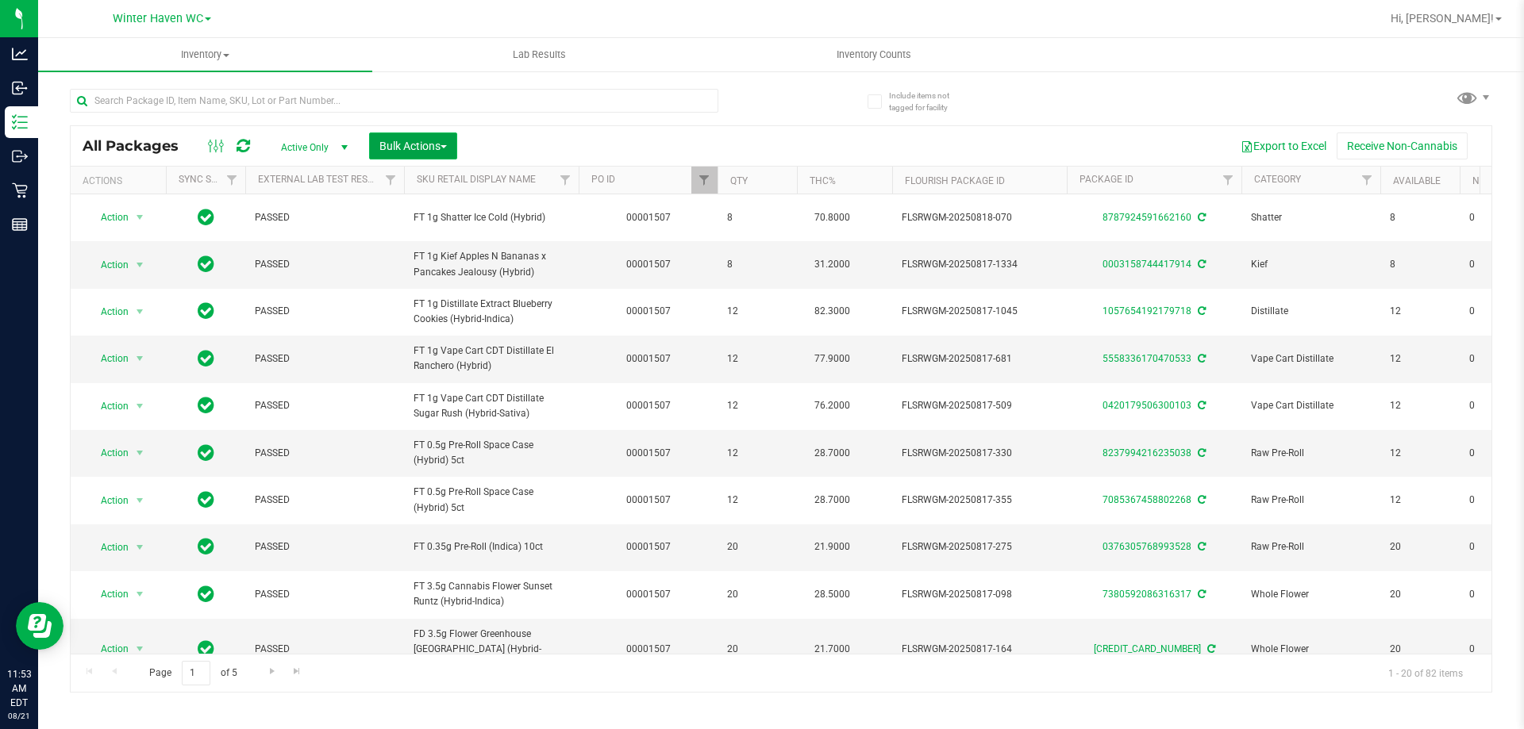
click at [423, 146] on span "Bulk Actions" at bounding box center [412, 146] width 67 height 13
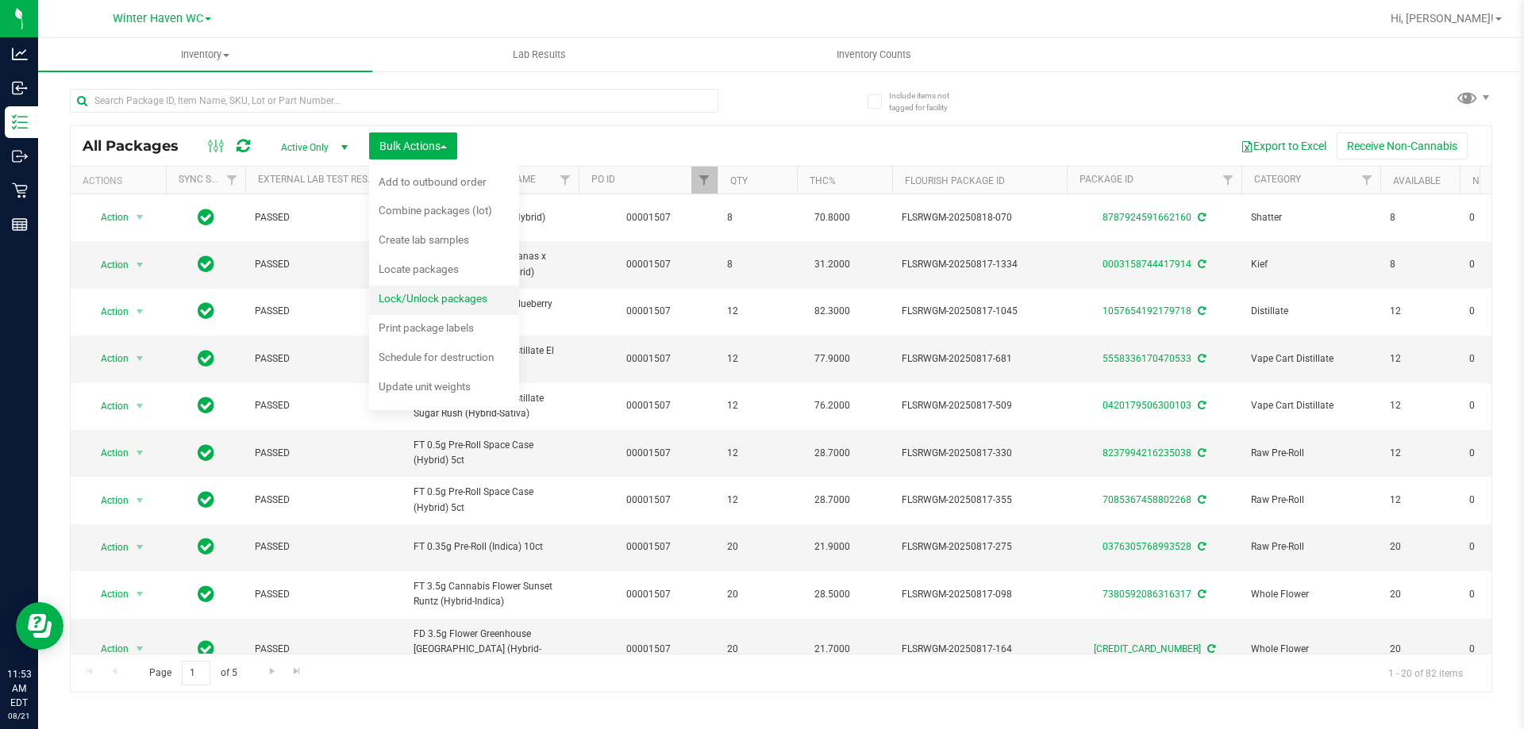
click at [436, 290] on div "Lock/Unlock packages" at bounding box center [444, 300] width 130 height 25
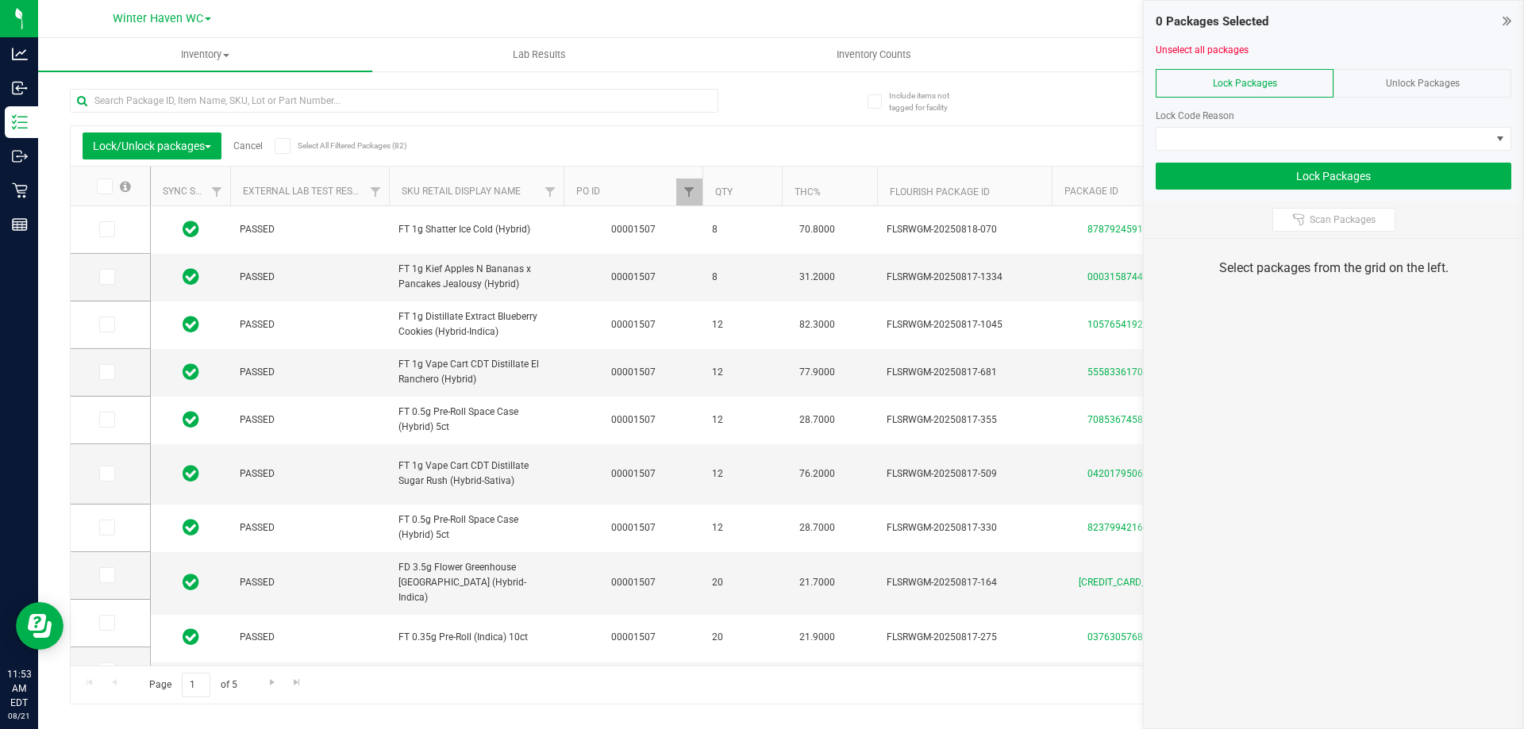
click at [290, 141] on span at bounding box center [283, 146] width 16 height 16
click at [0, 0] on input "Select All Filtered Packages (82)" at bounding box center [0, 0] width 0 height 0
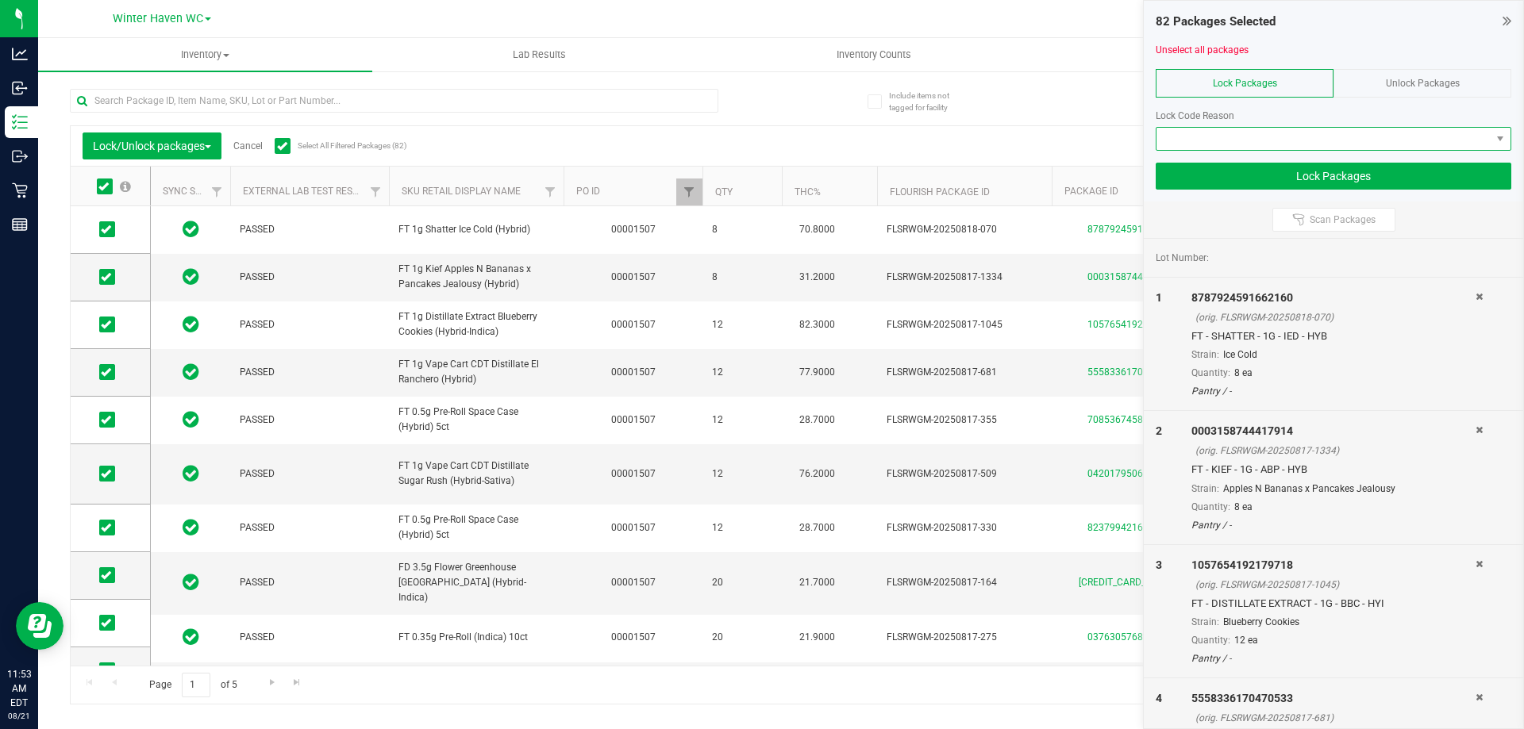
click at [1352, 133] on span at bounding box center [1323, 139] width 334 height 22
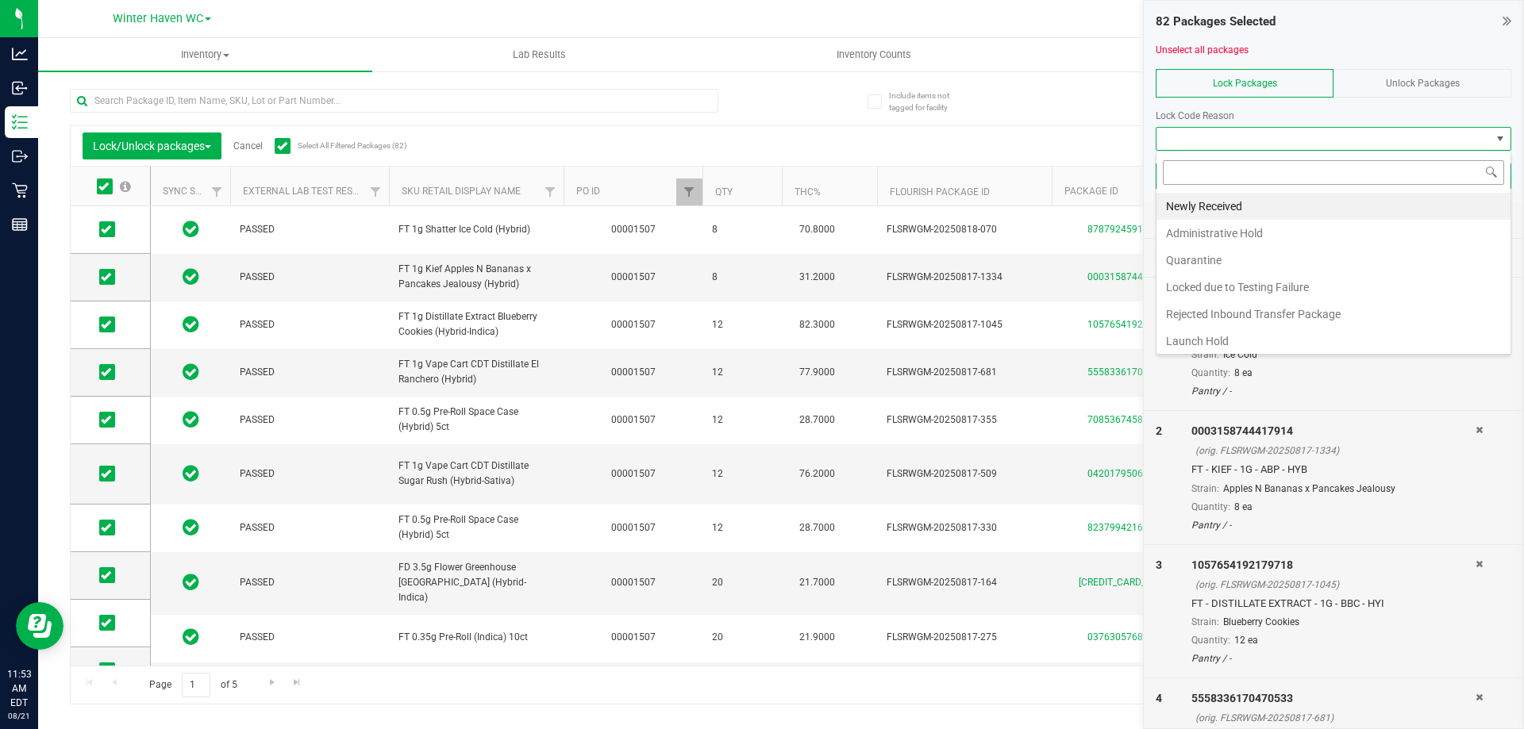
scroll to position [24, 356]
click at [1240, 201] on li "Newly Received" at bounding box center [1333, 206] width 354 height 27
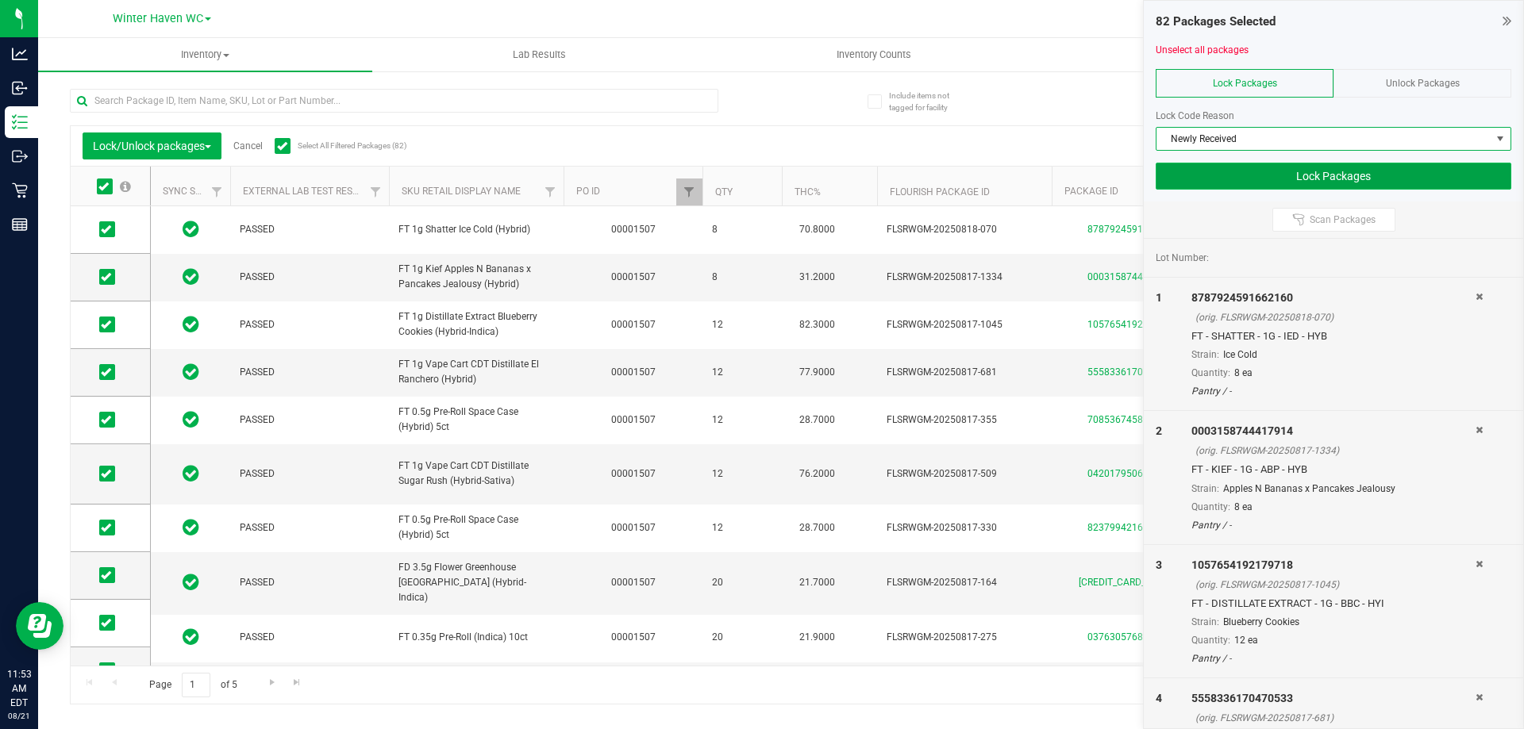
click at [1244, 175] on button "Lock Packages" at bounding box center [1333, 176] width 356 height 27
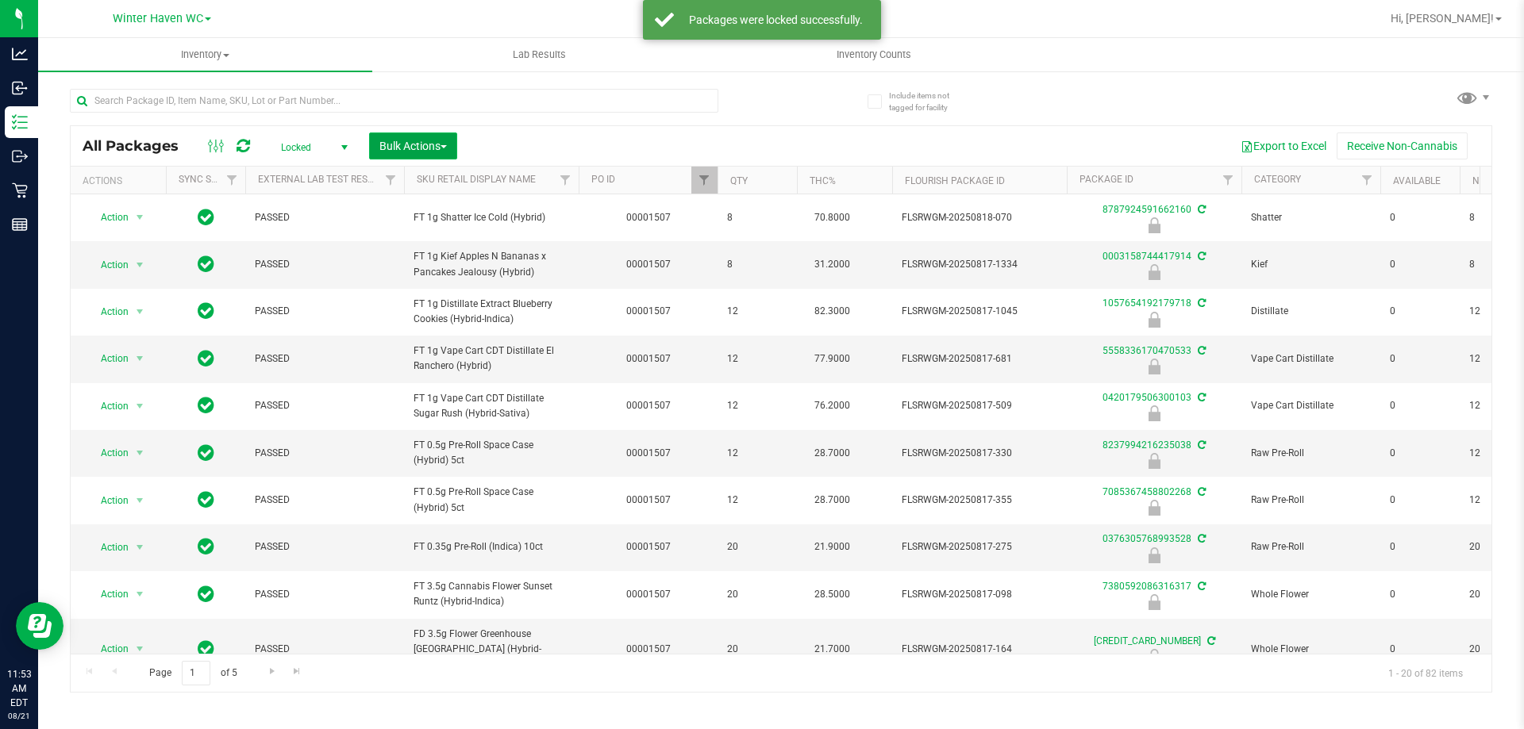
click at [407, 137] on button "Bulk Actions" at bounding box center [413, 146] width 88 height 27
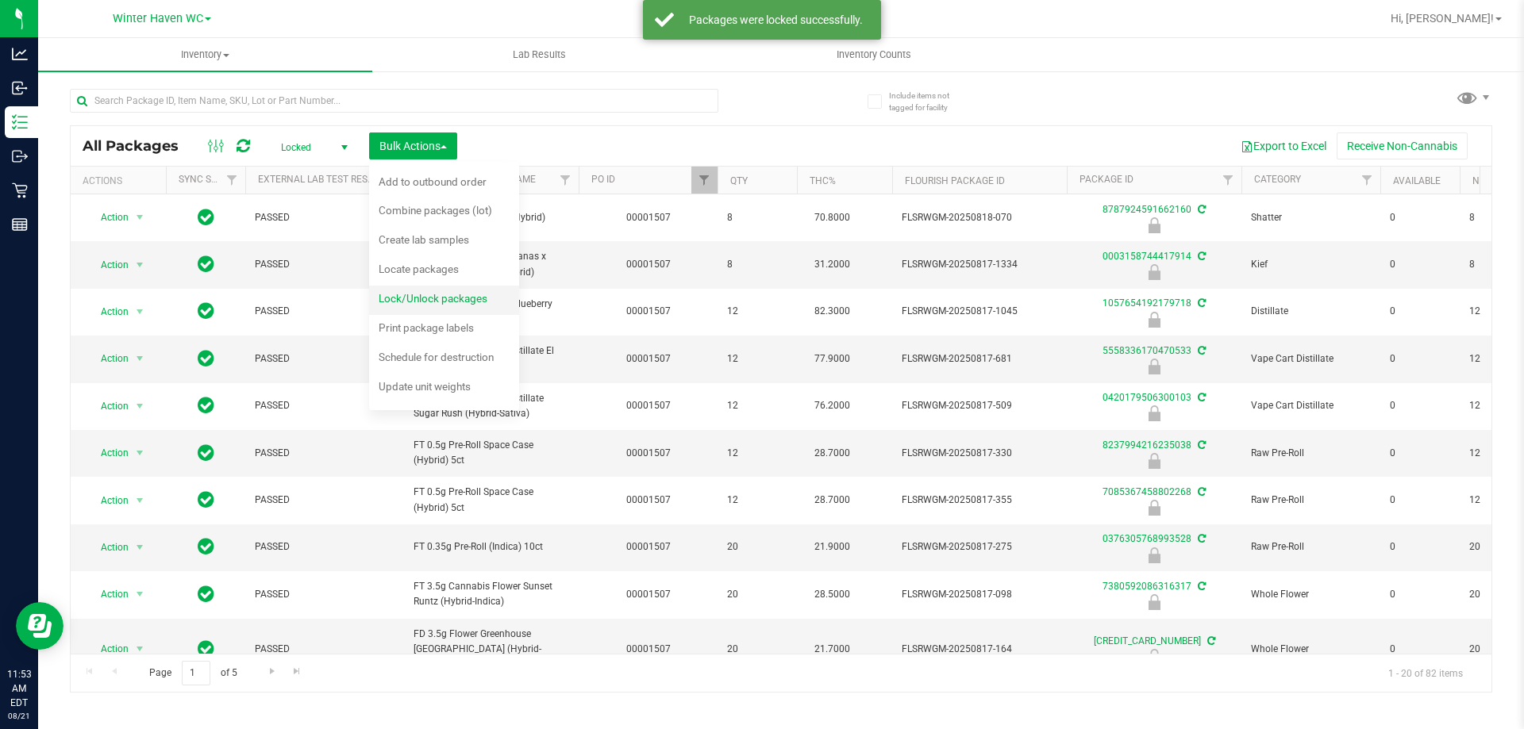
click at [435, 301] on span "Lock/Unlock packages" at bounding box center [433, 298] width 109 height 13
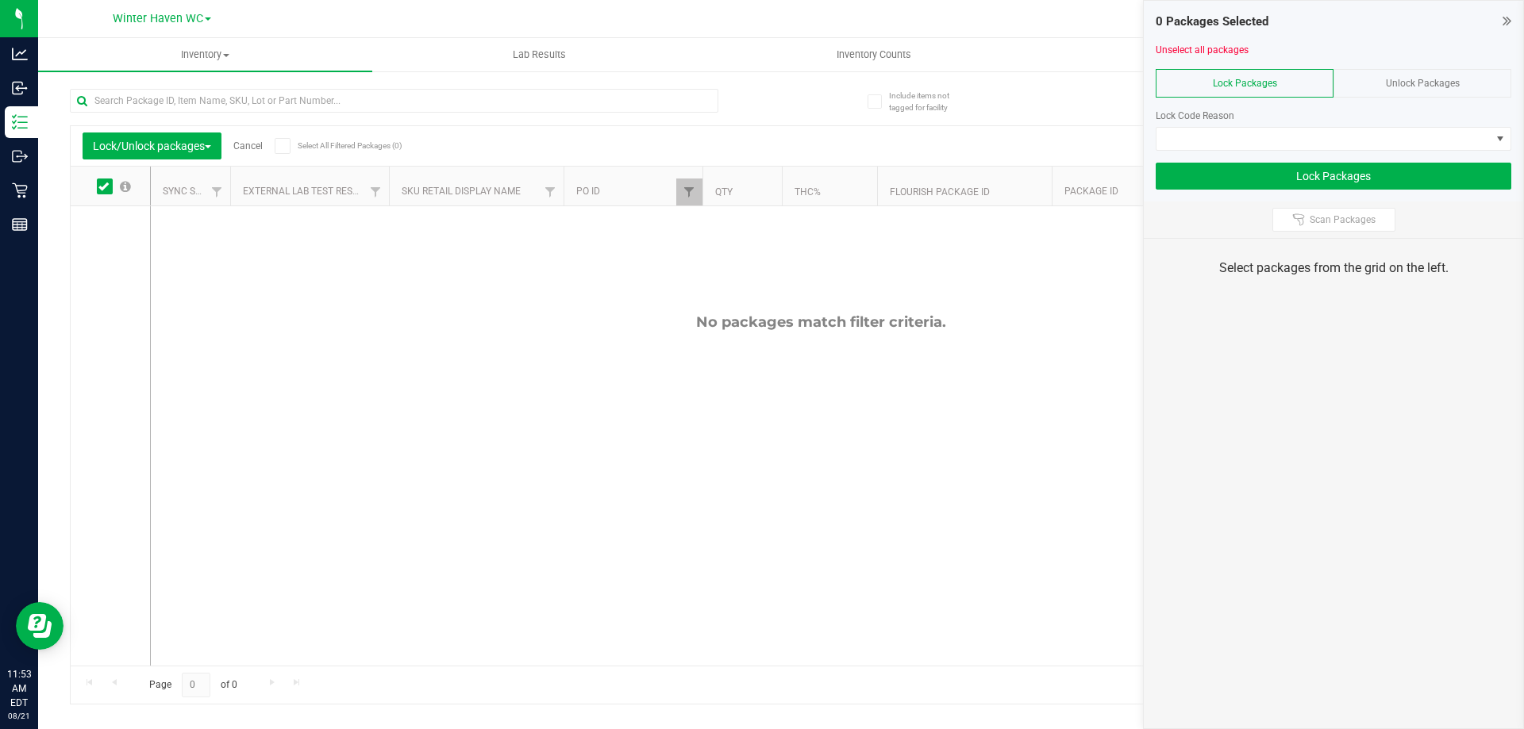
click at [1415, 80] on span "Unlock Packages" at bounding box center [1423, 83] width 74 height 11
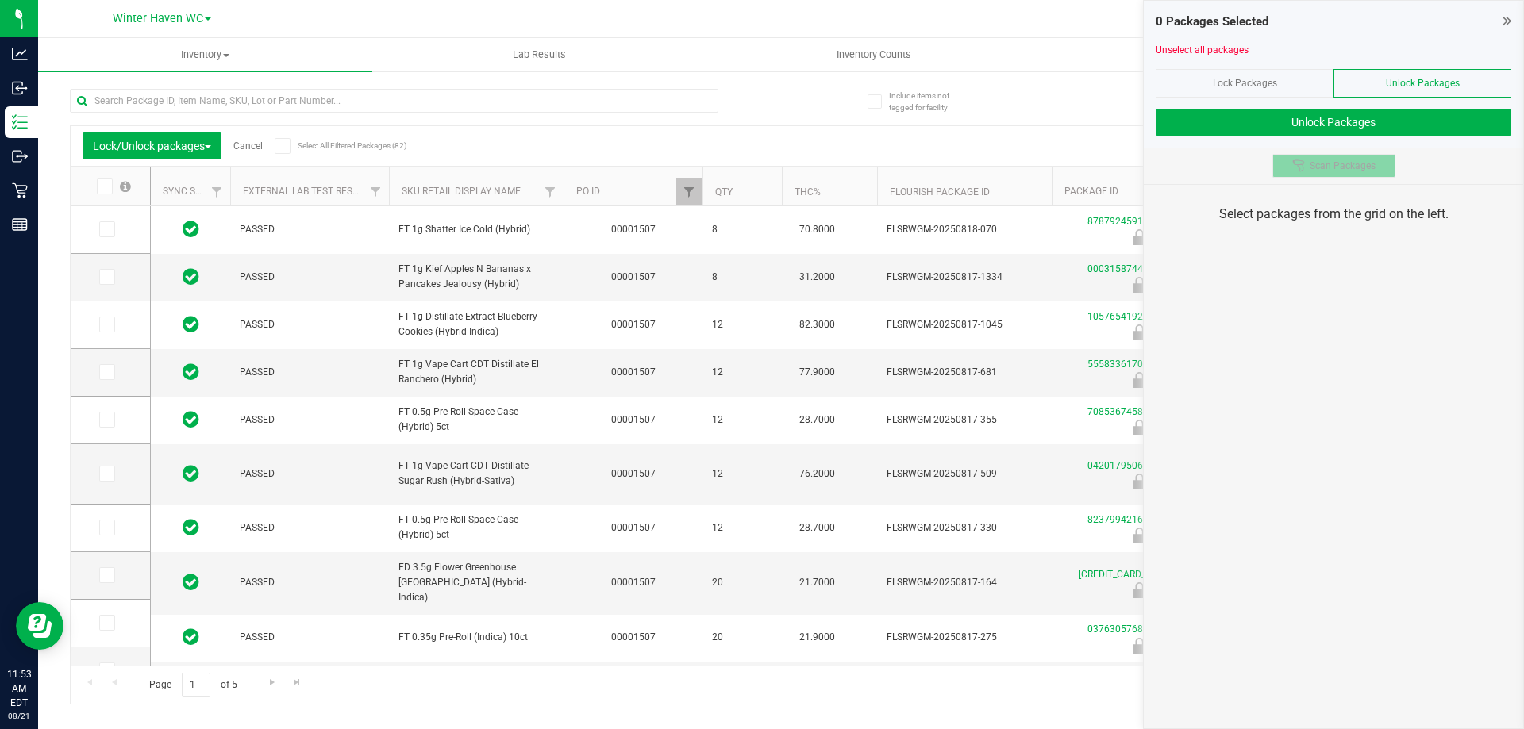
click at [1337, 170] on span "Scan Packages" at bounding box center [1342, 166] width 66 height 13
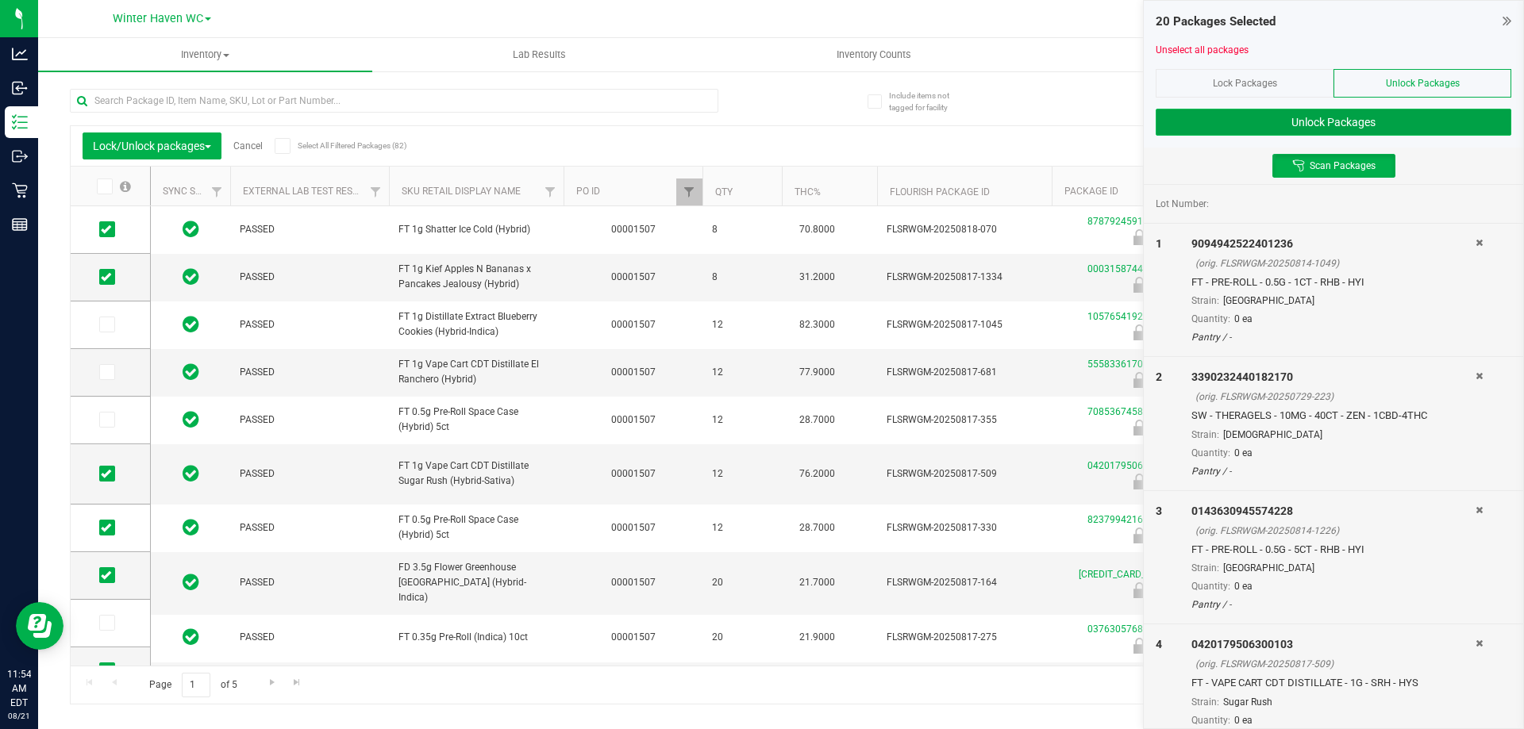
click at [1323, 121] on button "Unlock Packages" at bounding box center [1333, 122] width 356 height 27
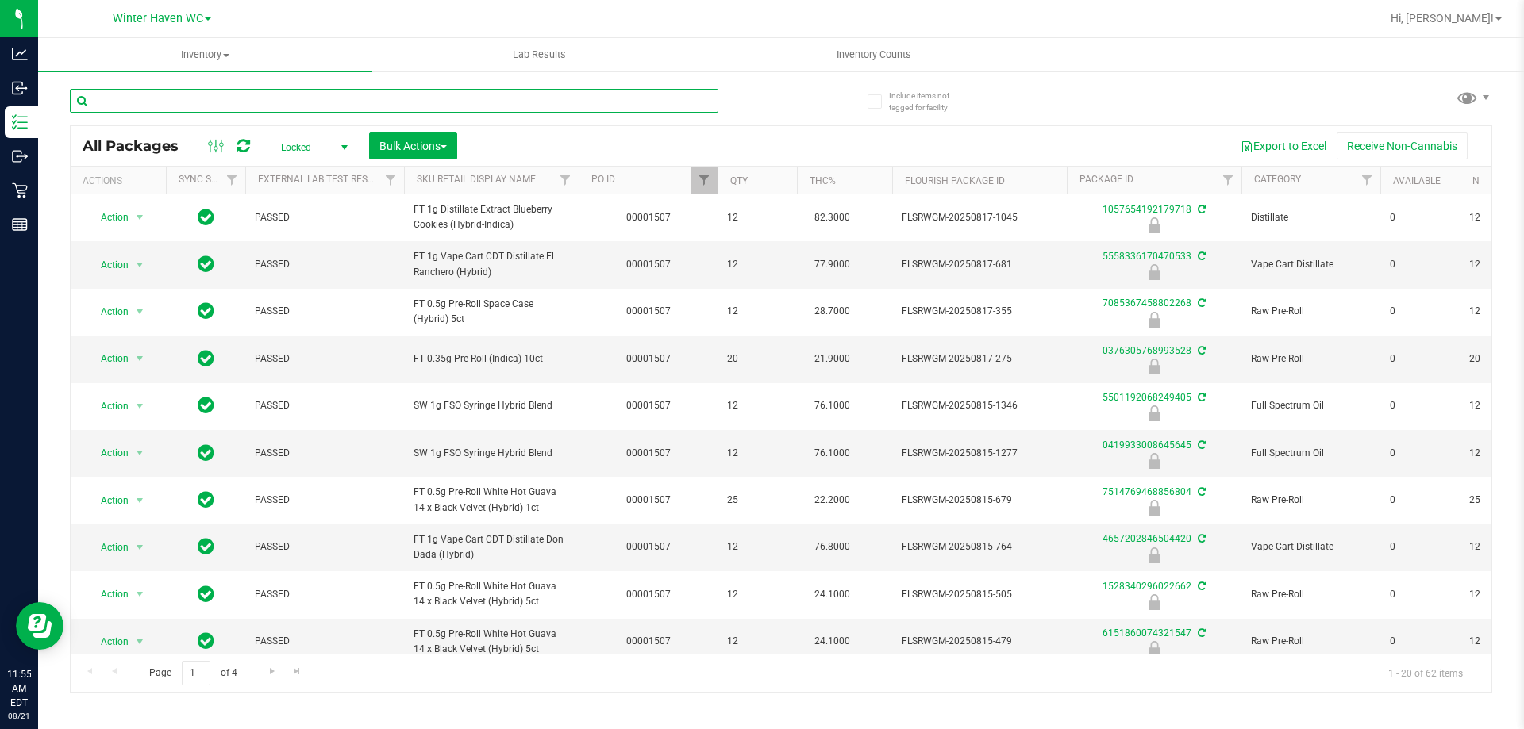
click at [459, 105] on input "text" at bounding box center [394, 101] width 648 height 24
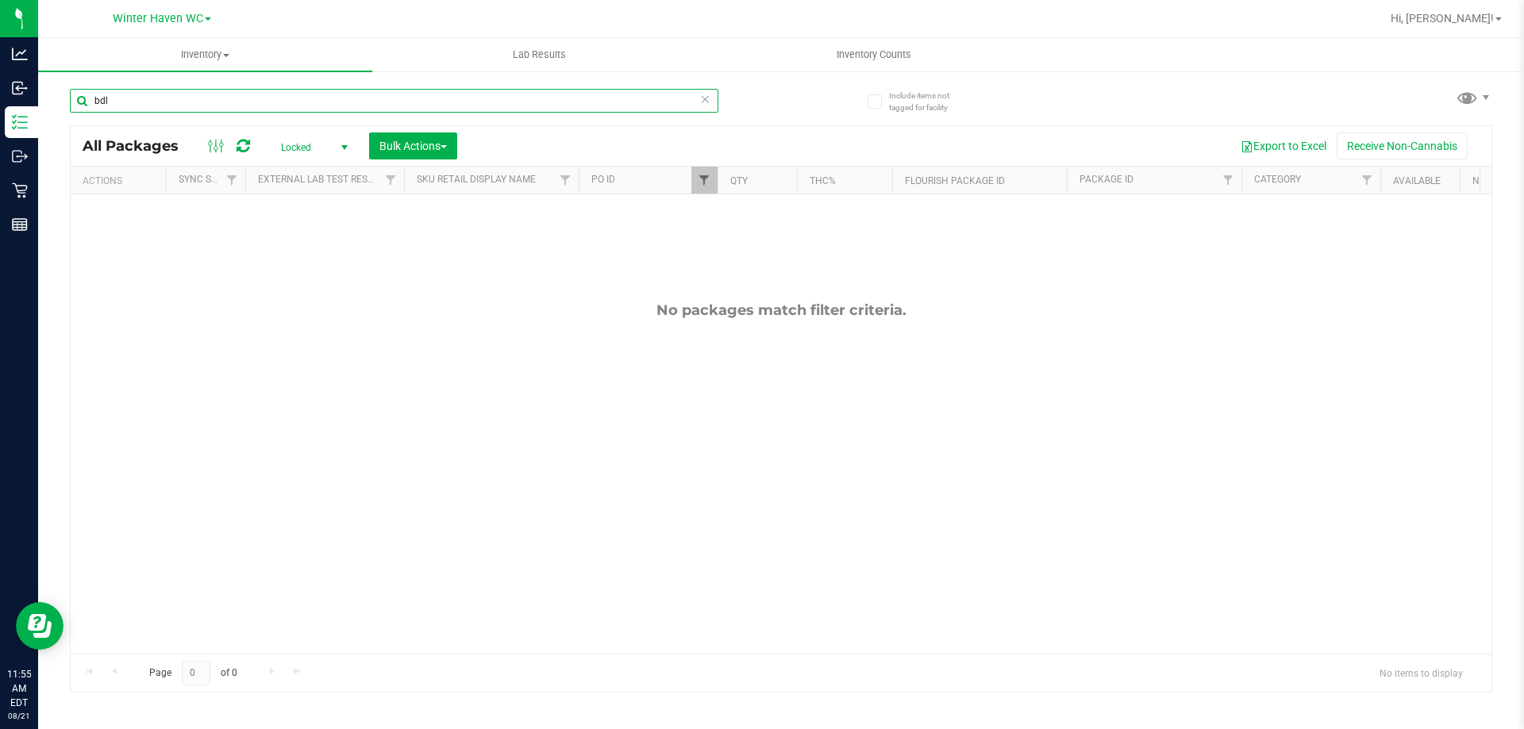
type input "bdl"
click at [698, 175] on span "Filter" at bounding box center [704, 180] width 13 height 13
type input "1508"
click at [701, 240] on button "Filter" at bounding box center [739, 257] width 76 height 35
click at [202, 102] on input "bdl" at bounding box center [394, 101] width 648 height 24
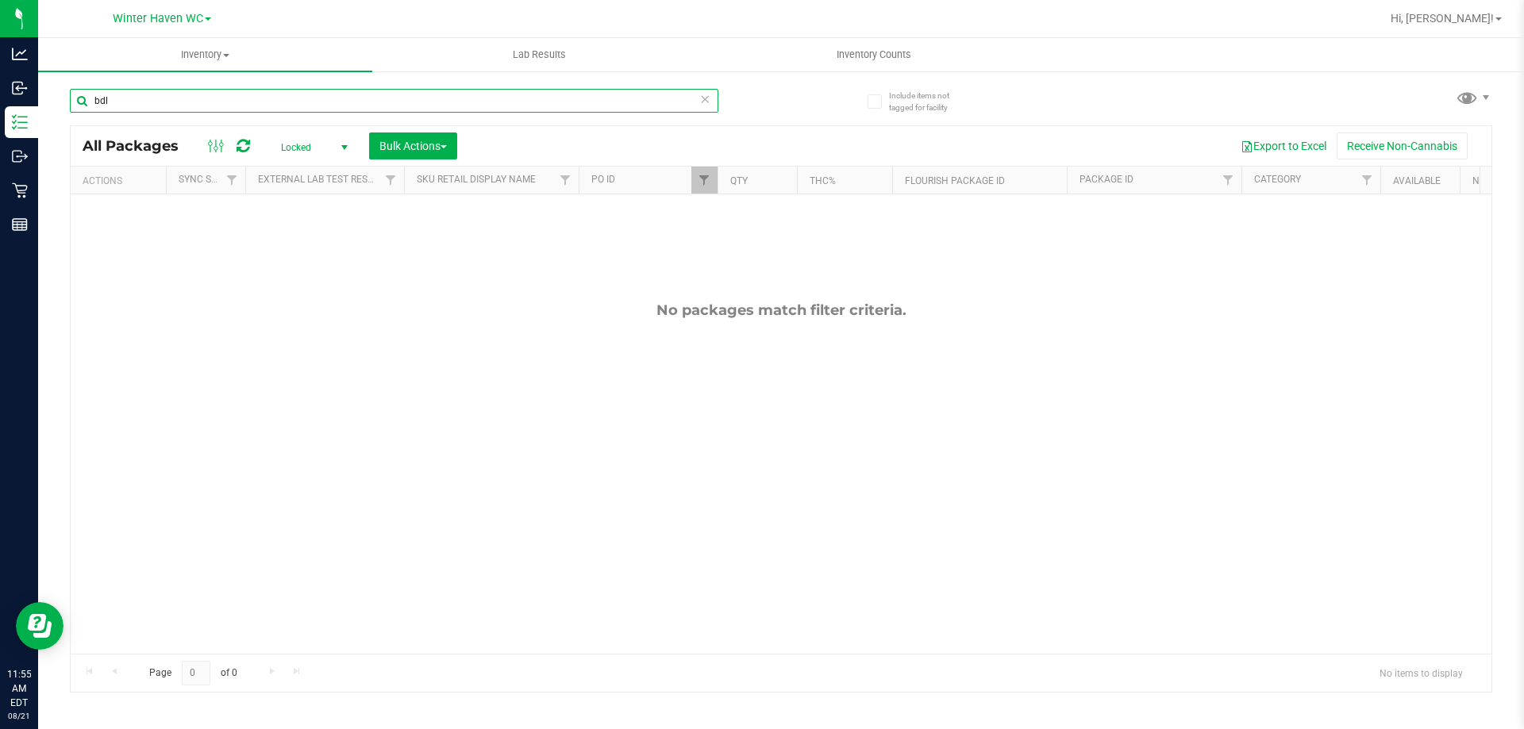
click at [202, 102] on input "bdl" at bounding box center [394, 101] width 648 height 24
click at [697, 163] on div "All Packages Locked Active Only Lab Samples Locked All External Internal Bulk A…" at bounding box center [781, 146] width 1420 height 40
click at [700, 181] on span "Filter" at bounding box center [704, 180] width 13 height 13
click at [701, 179] on span "Filter" at bounding box center [704, 180] width 13 height 13
click at [318, 148] on span "Locked" at bounding box center [310, 147] width 87 height 22
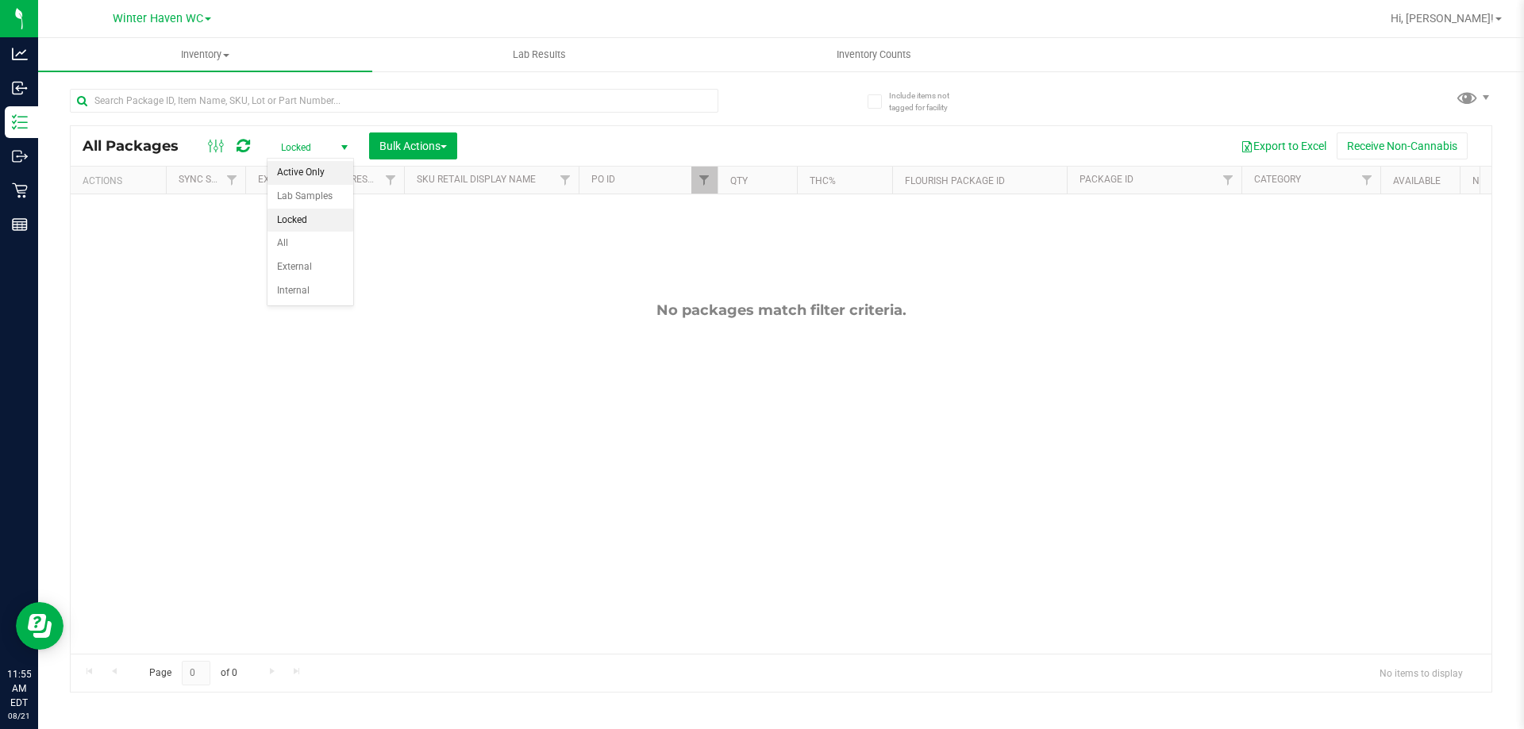
click at [315, 171] on li "Active Only" at bounding box center [310, 173] width 86 height 24
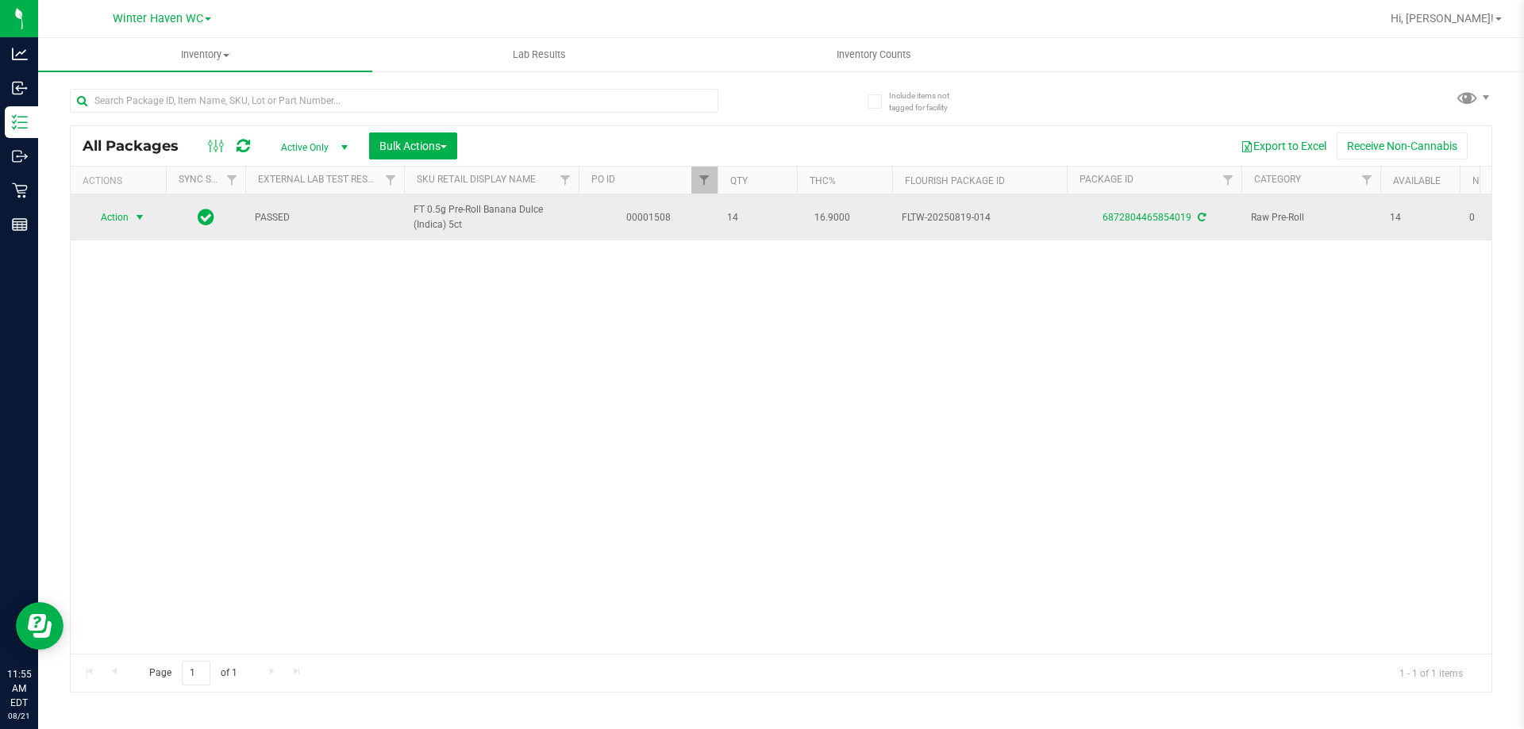
click at [133, 216] on span "select" at bounding box center [140, 217] width 20 height 22
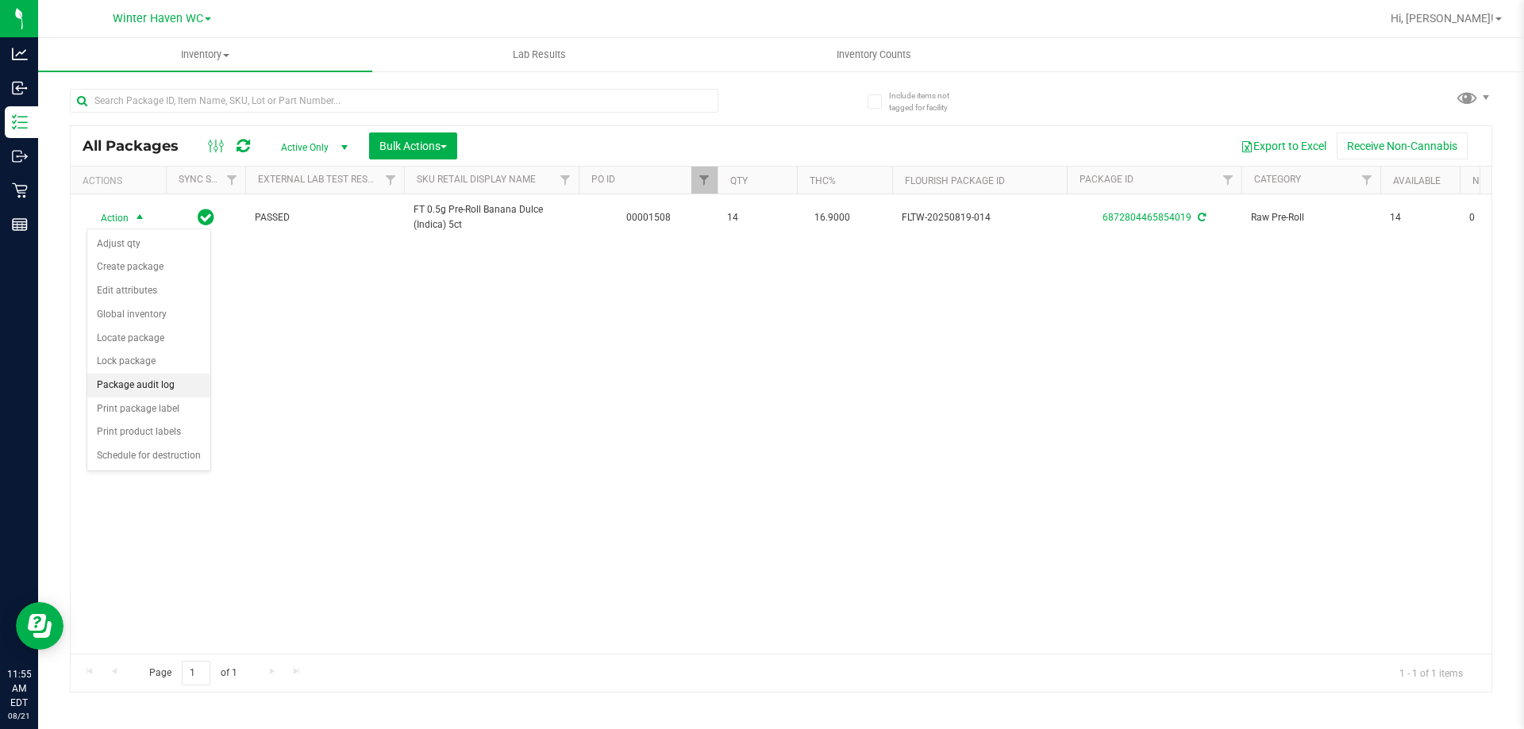
click at [133, 381] on li "Package audit log" at bounding box center [148, 386] width 123 height 24
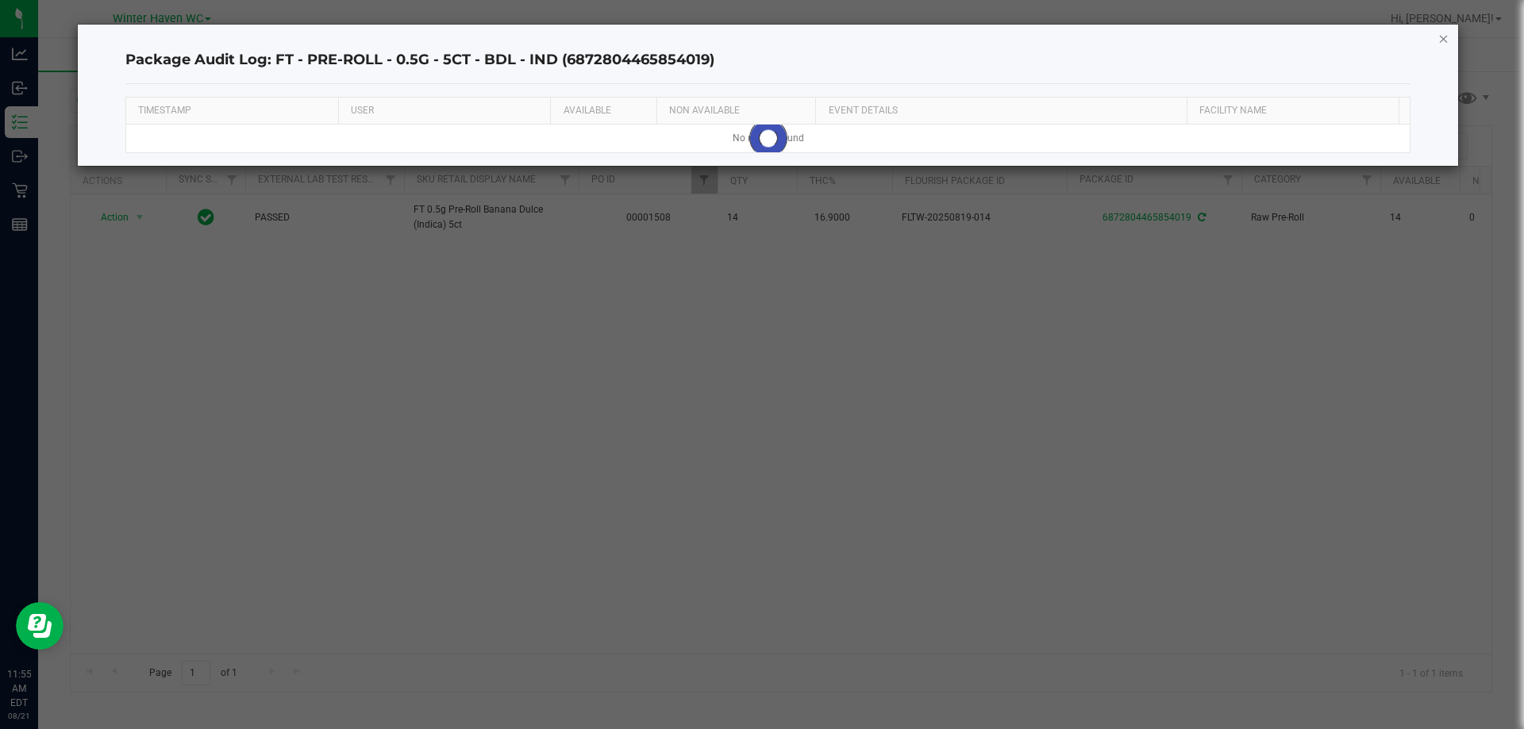
click at [1440, 38] on icon "button" at bounding box center [1443, 38] width 11 height 19
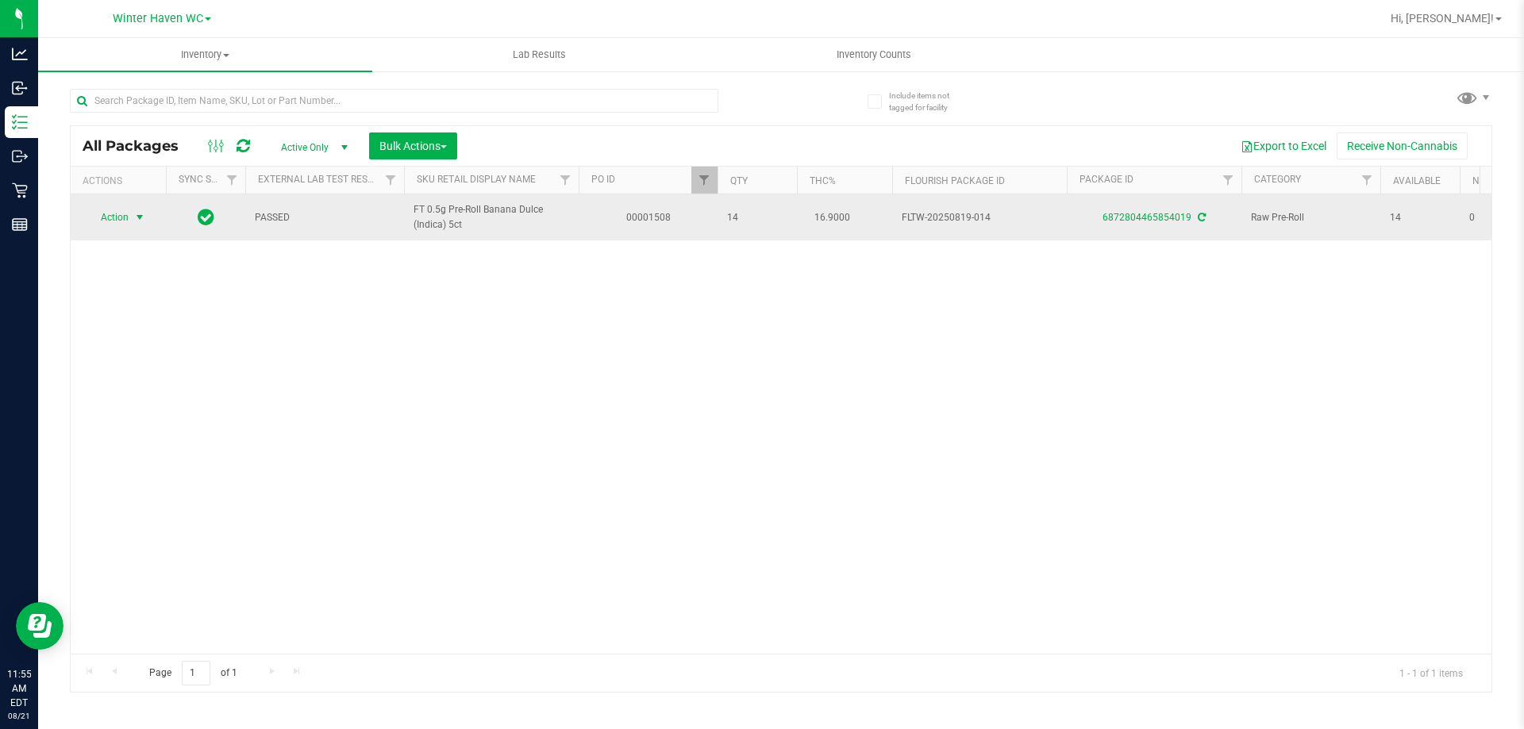
click at [117, 221] on span "Action" at bounding box center [107, 217] width 43 height 22
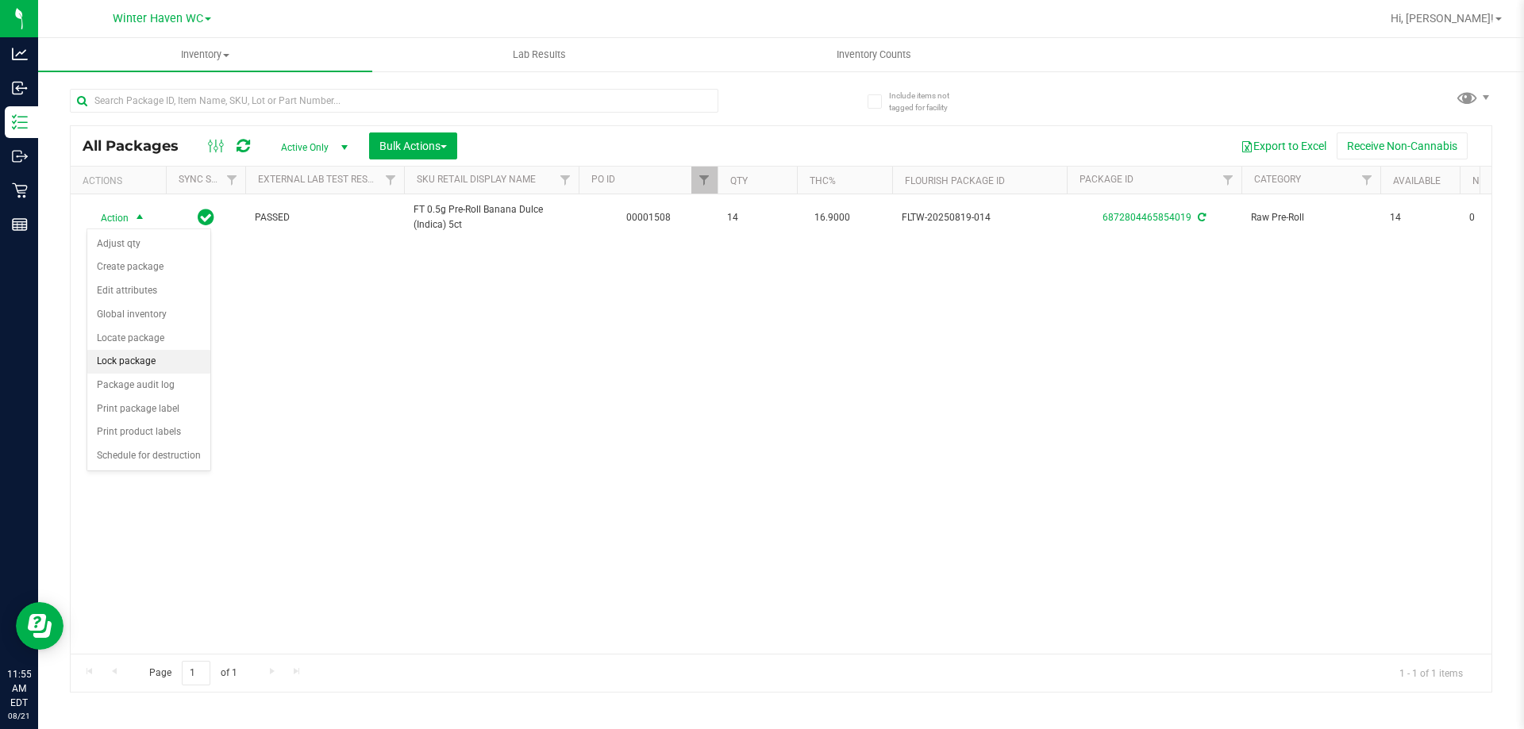
click at [167, 362] on li "Lock package" at bounding box center [148, 362] width 123 height 24
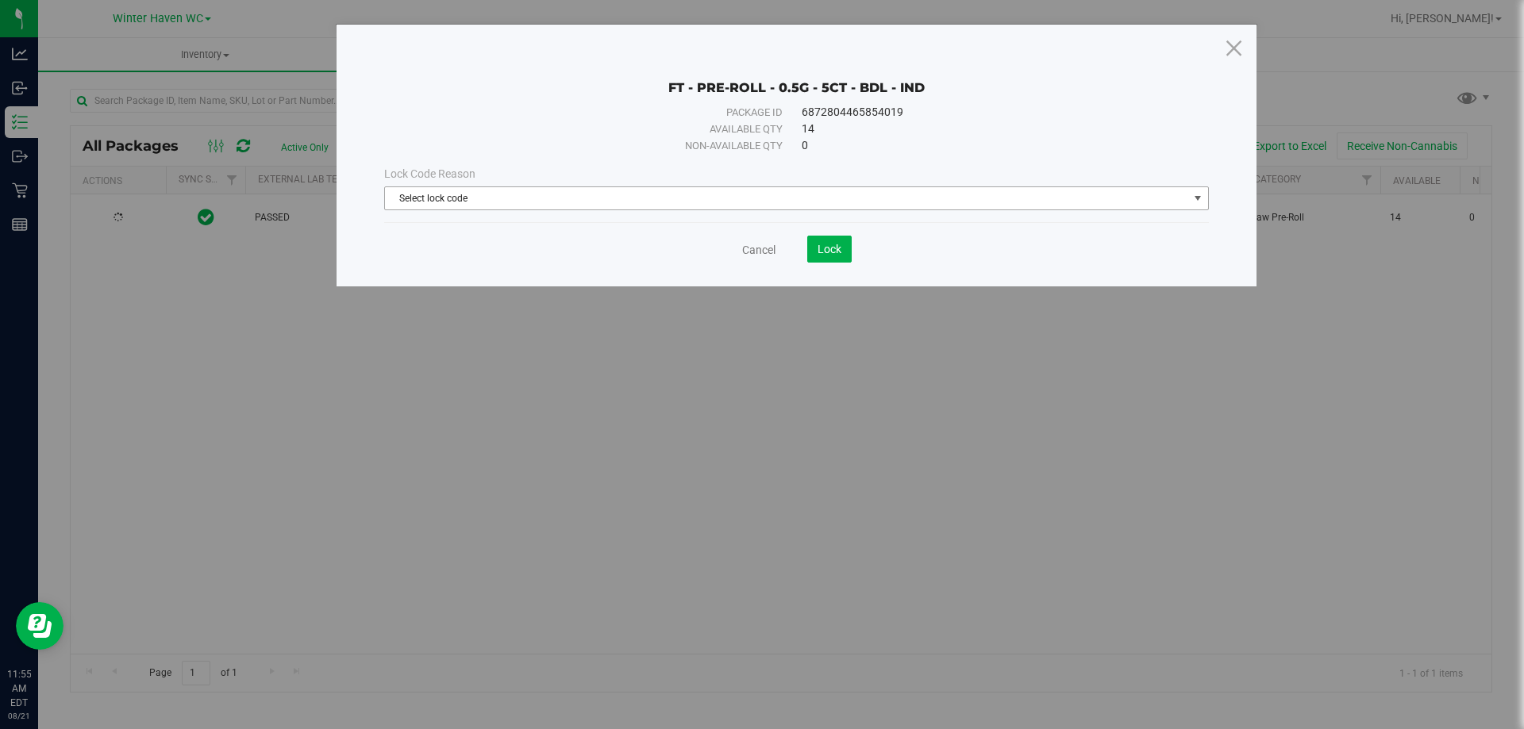
click at [634, 194] on span "Select lock code" at bounding box center [786, 198] width 803 height 22
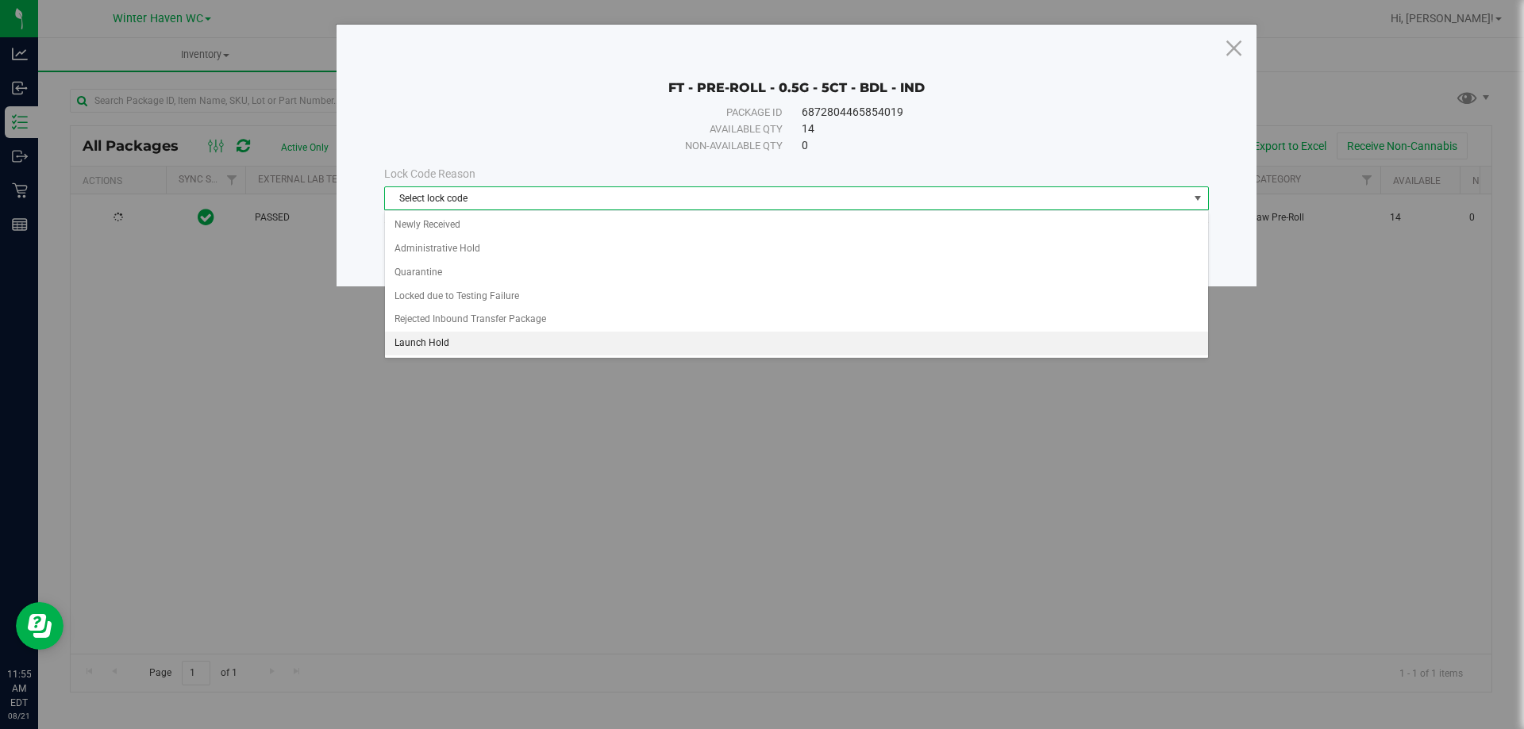
click at [469, 336] on li "Launch Hold" at bounding box center [796, 344] width 823 height 24
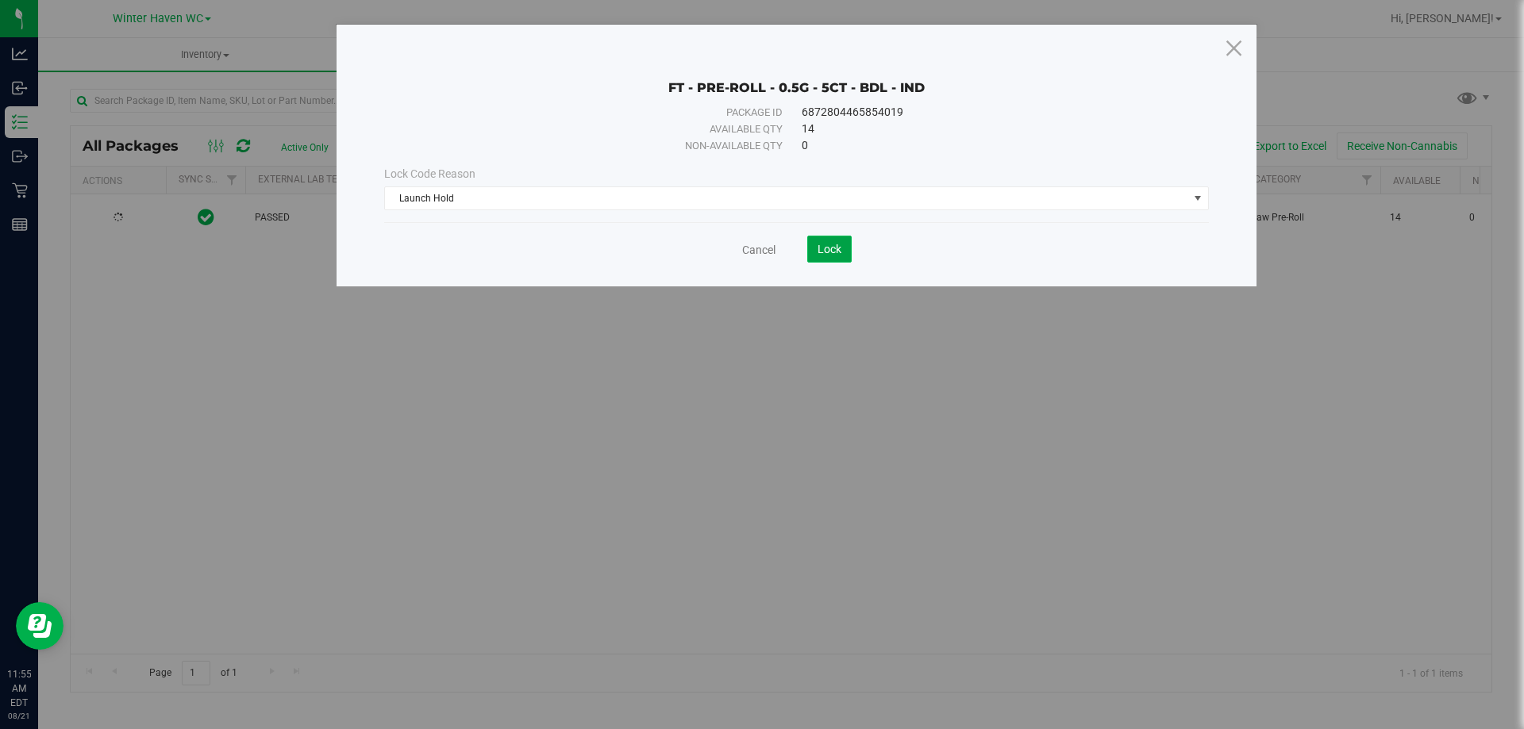
click at [835, 250] on span "Lock" at bounding box center [829, 249] width 24 height 13
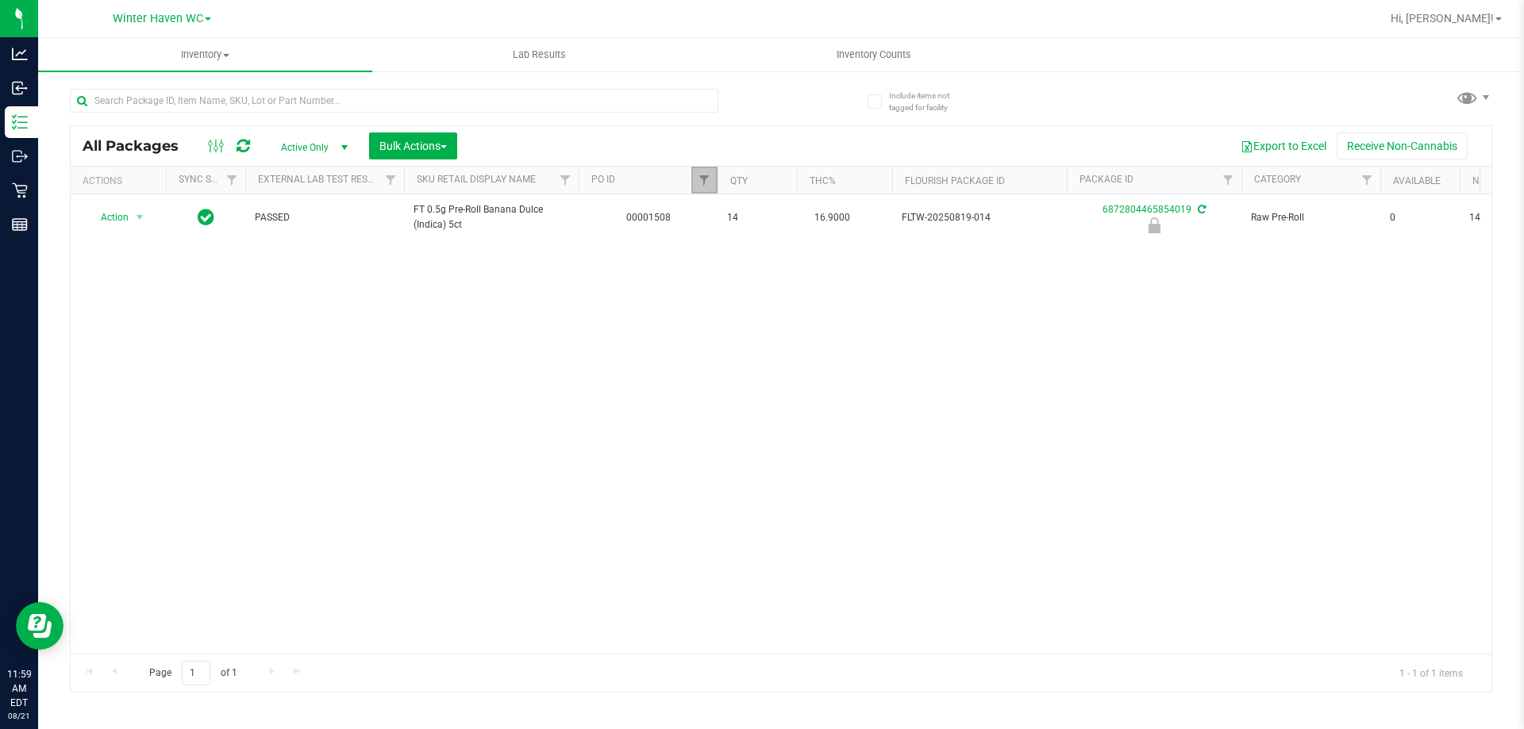
click at [706, 167] on link "Filter" at bounding box center [704, 180] width 26 height 27
click at [846, 267] on button "Clear" at bounding box center [826, 257] width 76 height 35
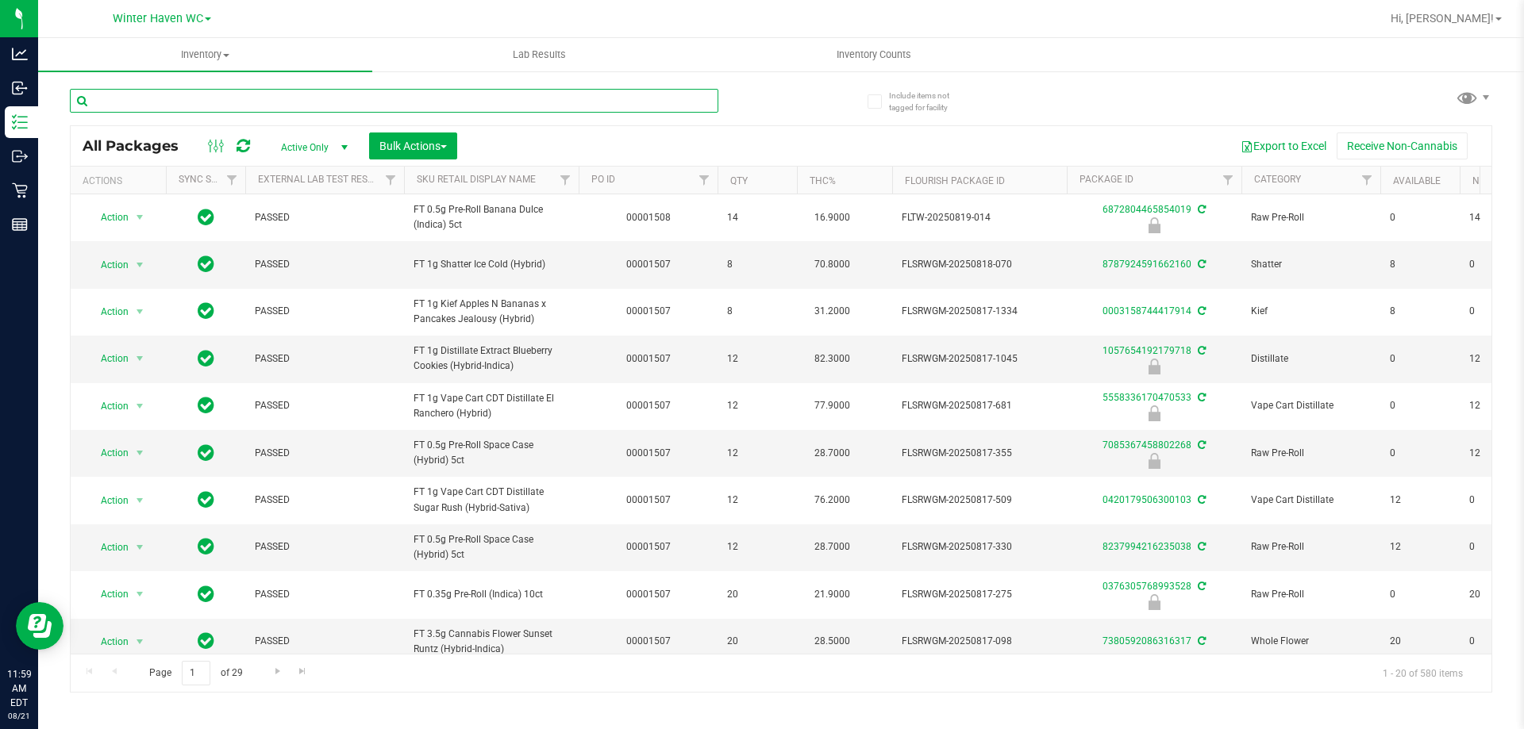
click at [388, 99] on input "text" at bounding box center [394, 101] width 648 height 24
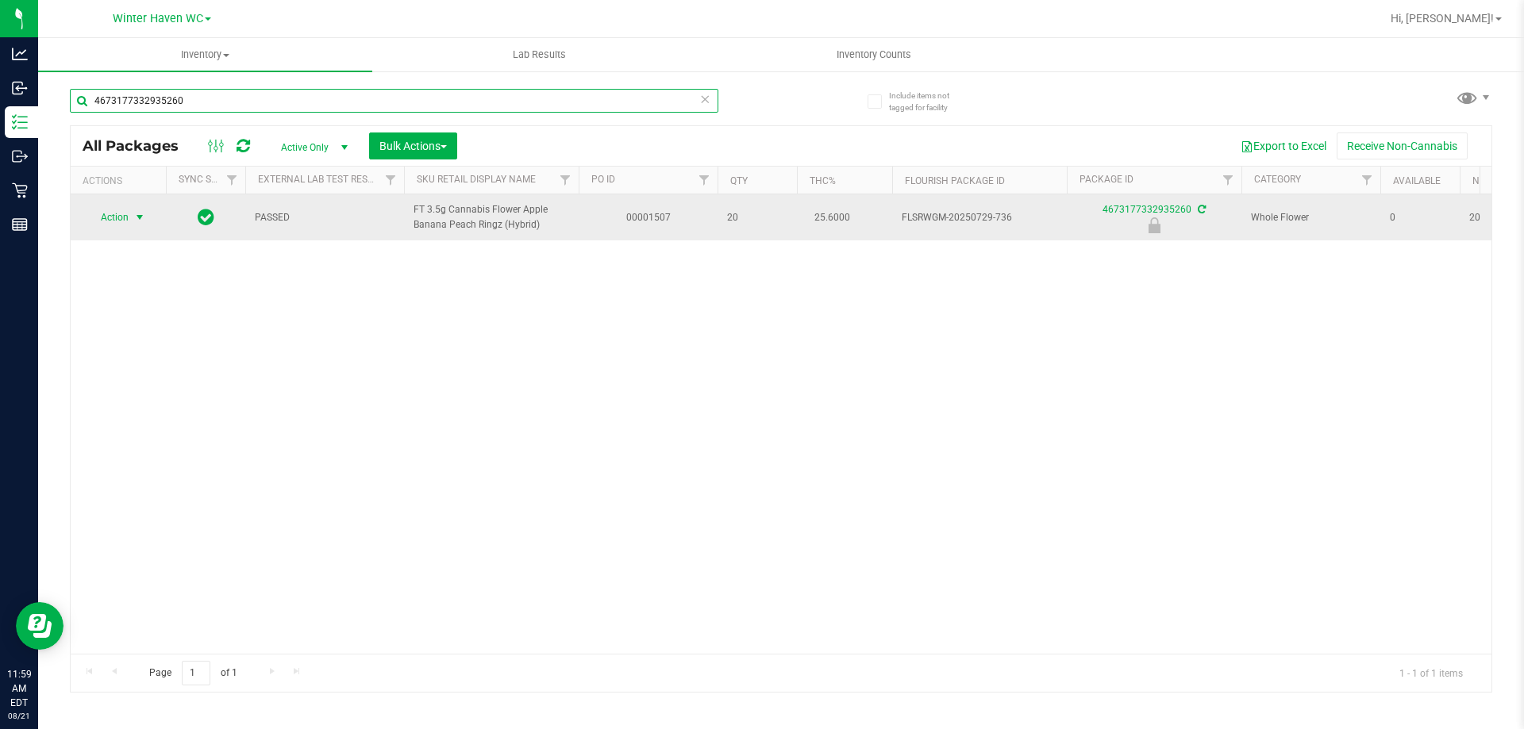
type input "4673177332935260"
click at [133, 215] on span "select" at bounding box center [140, 217] width 20 height 22
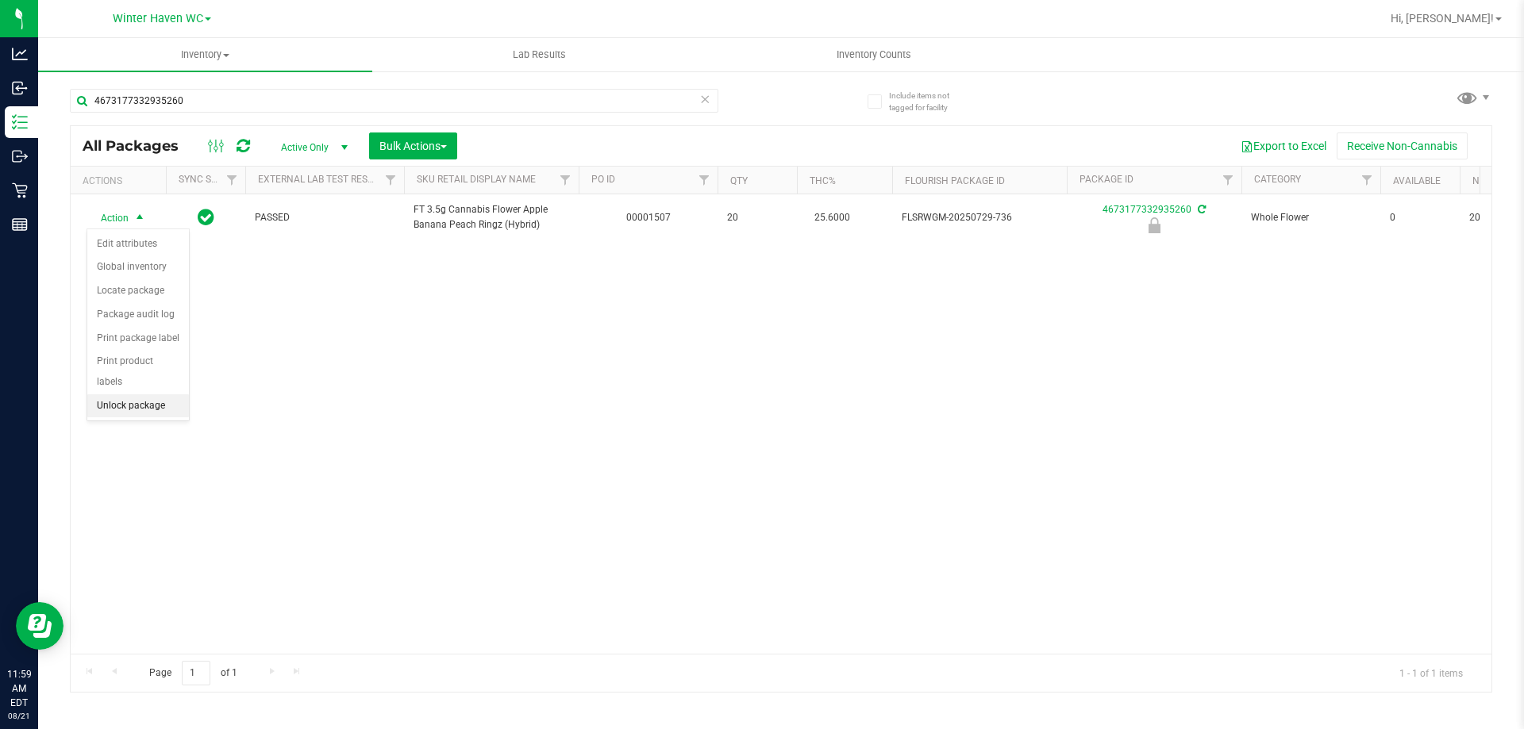
click at [159, 394] on li "Unlock package" at bounding box center [138, 406] width 102 height 24
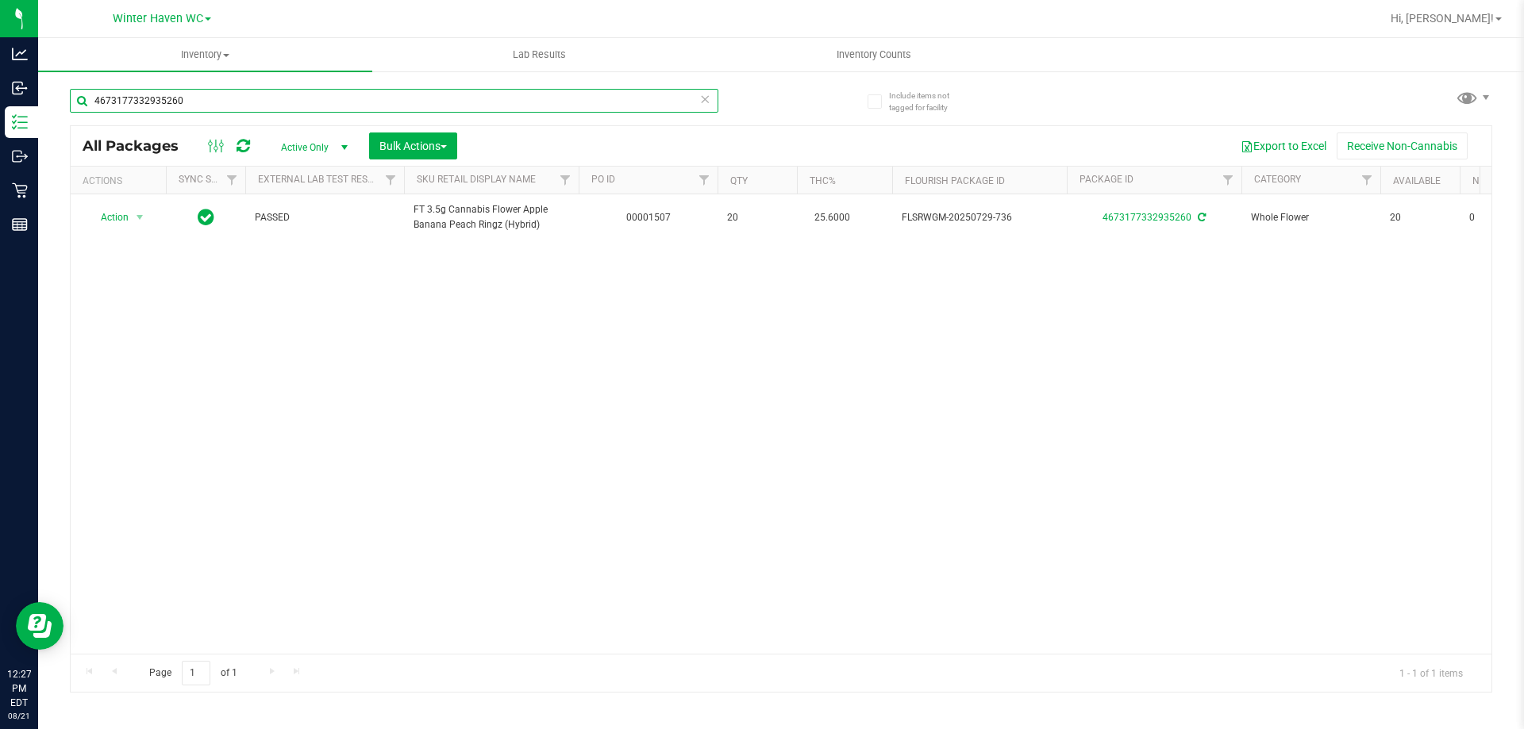
click at [448, 96] on input "4673177332935260" at bounding box center [394, 101] width 648 height 24
click at [497, 109] on div "Inventory All packages All inventory Waste log Create inventory Lab Results Inv…" at bounding box center [781, 383] width 1486 height 691
click at [492, 93] on input "bd" at bounding box center [394, 101] width 648 height 24
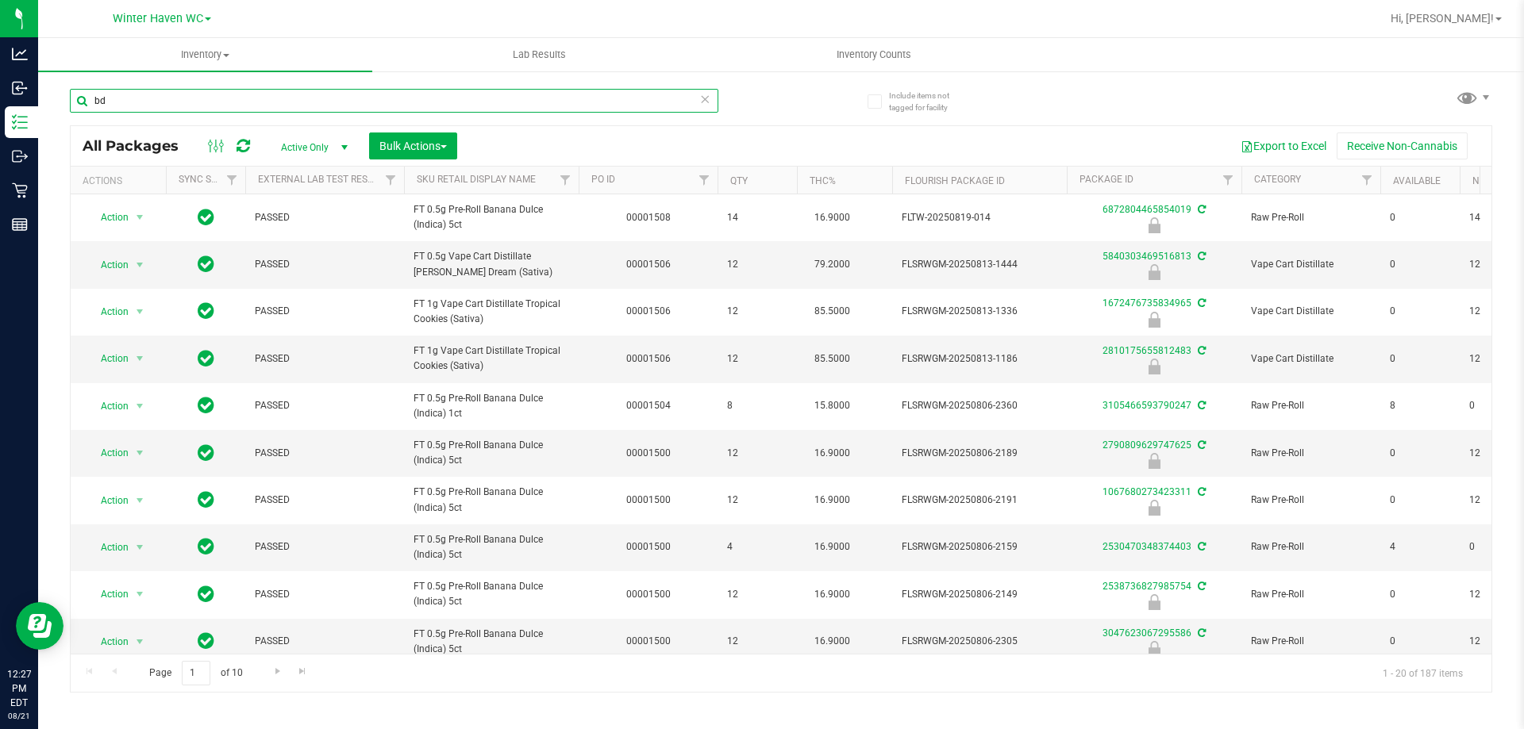
click at [479, 94] on input "bd" at bounding box center [394, 101] width 648 height 24
type input "6872804465854019"
